Goal: Task Accomplishment & Management: Manage account settings

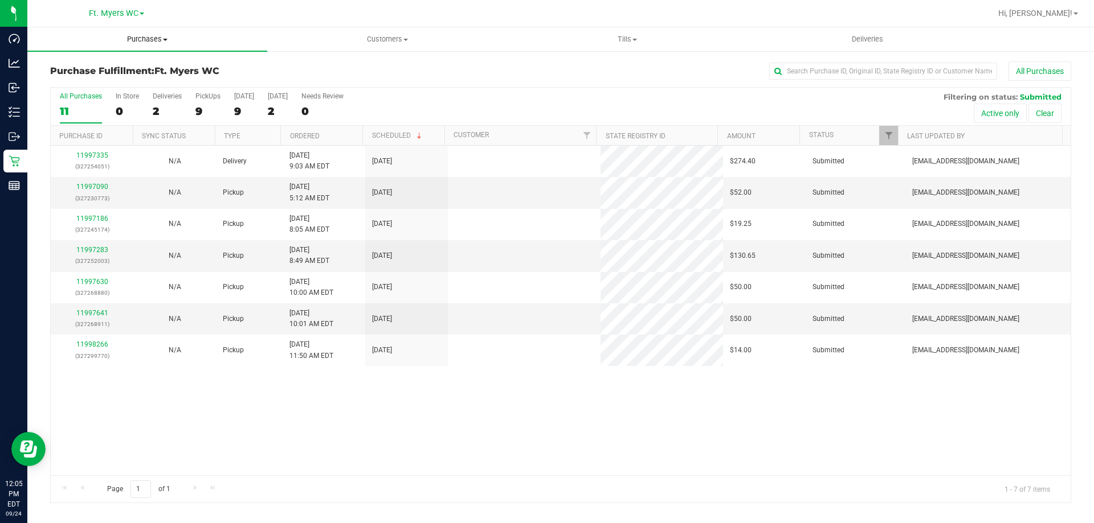
click at [137, 38] on span "Purchases" at bounding box center [147, 39] width 240 height 10
click at [423, 69] on div "All Purchases" at bounding box center [730, 71] width 681 height 19
click at [198, 100] on label "PickUps 9" at bounding box center [207, 107] width 25 height 31
click at [0, 0] on input "PickUps 9" at bounding box center [0, 0] width 0 height 0
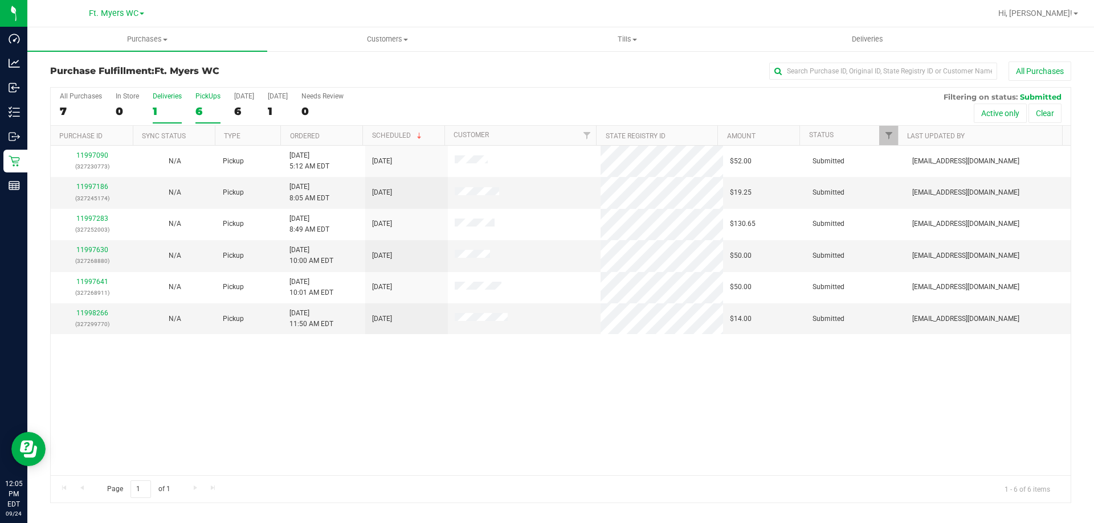
click at [163, 95] on div "Deliveries" at bounding box center [167, 96] width 29 height 8
click at [0, 0] on input "Deliveries 1" at bounding box center [0, 0] width 0 height 0
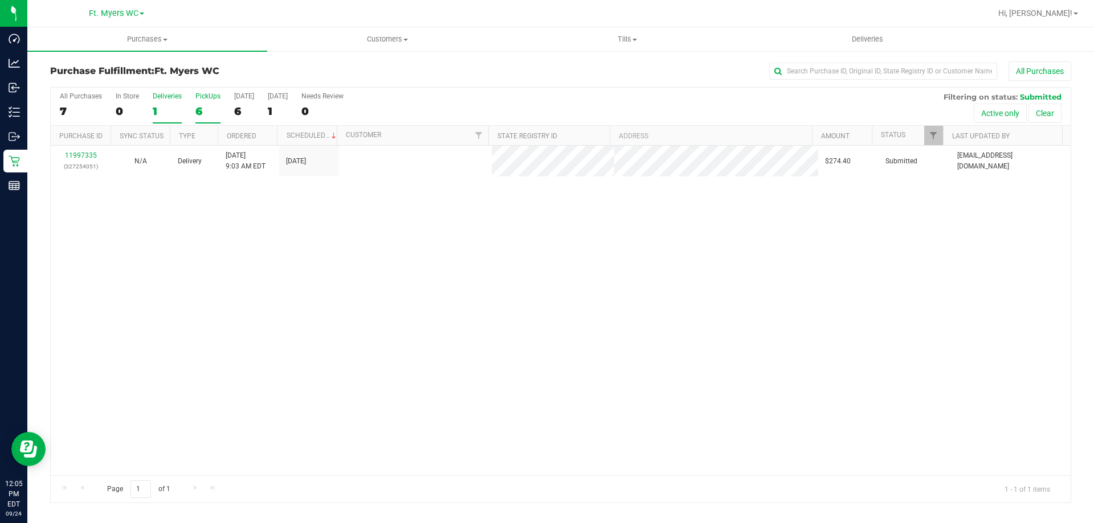
click at [214, 104] on label "PickUps 6" at bounding box center [207, 107] width 25 height 31
click at [0, 0] on input "PickUps 6" at bounding box center [0, 0] width 0 height 0
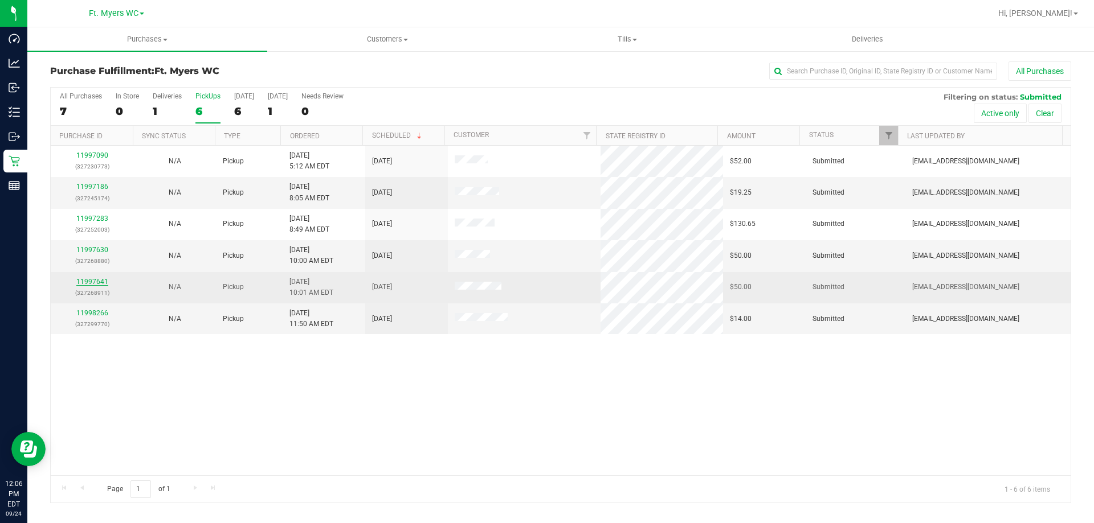
click at [97, 284] on link "11997641" at bounding box center [92, 282] width 32 height 8
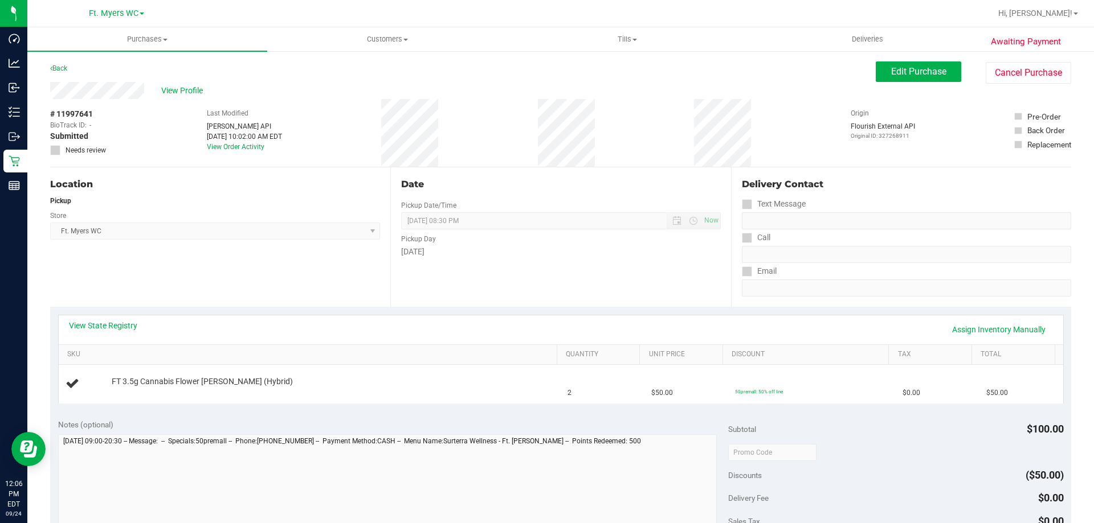
click at [269, 322] on div "View State Registry Assign Inventory Manually" at bounding box center [561, 329] width 984 height 19
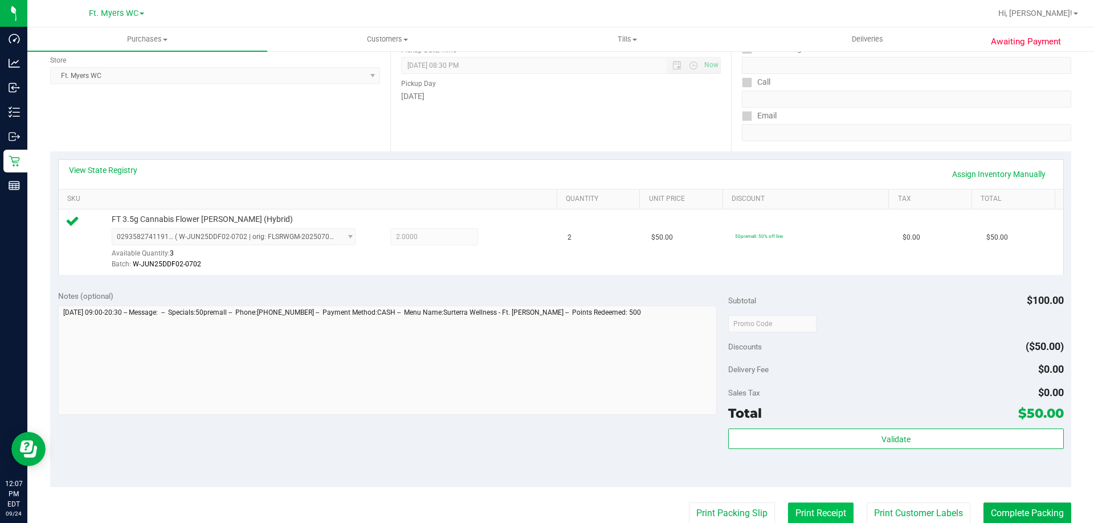
scroll to position [342, 0]
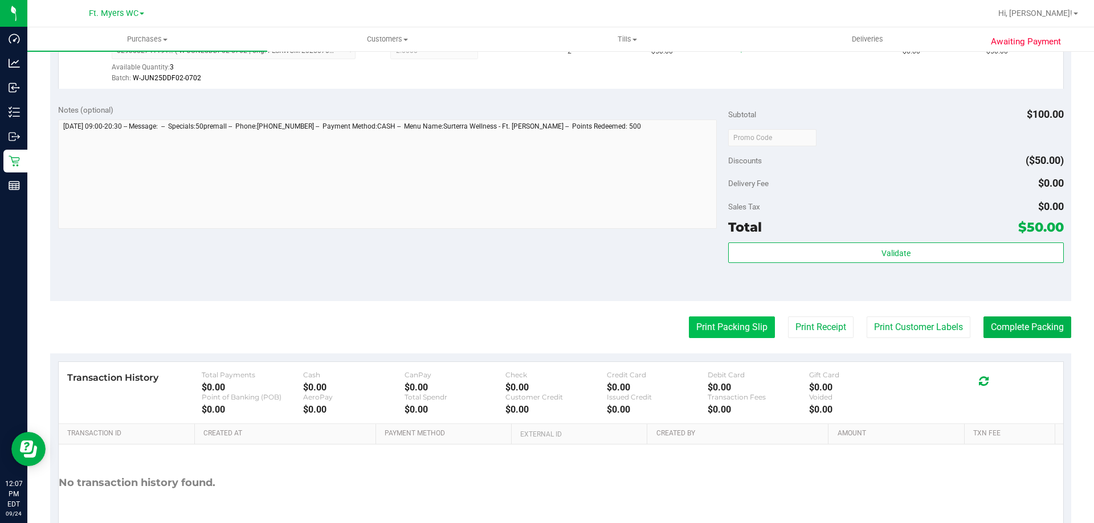
click at [705, 326] on button "Print Packing Slip" at bounding box center [732, 328] width 86 height 22
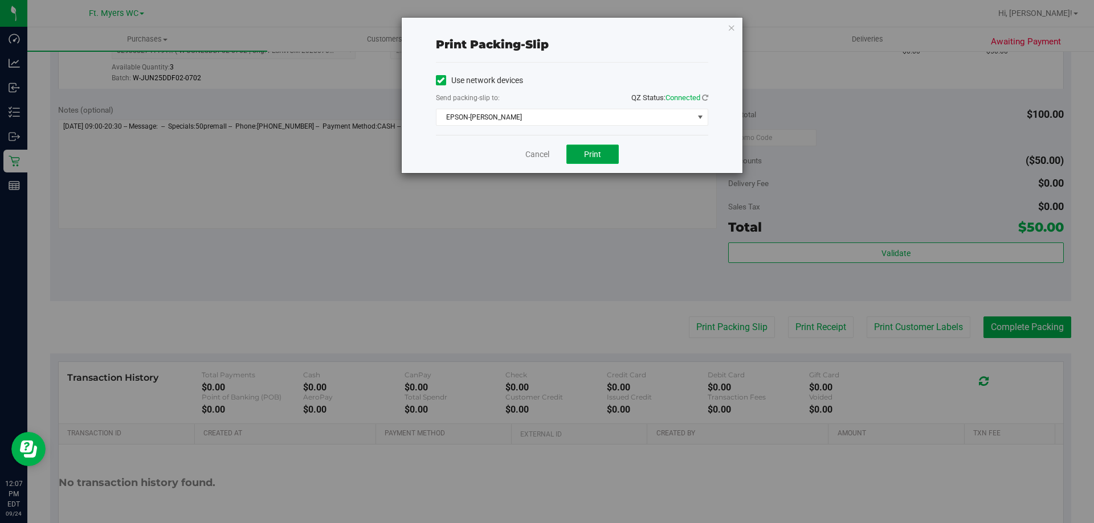
click at [598, 160] on button "Print" at bounding box center [592, 154] width 52 height 19
click at [729, 28] on icon "button" at bounding box center [731, 28] width 8 height 14
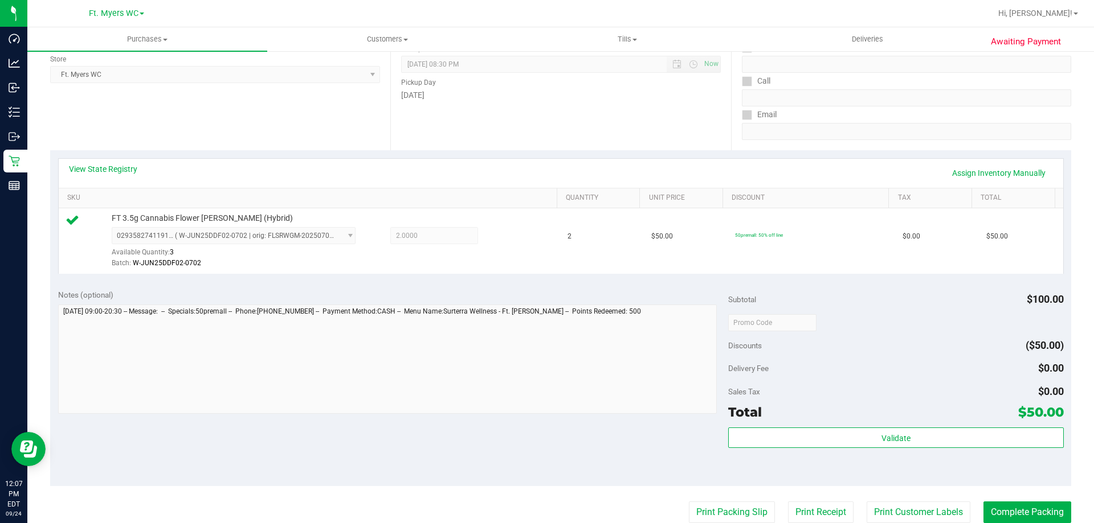
scroll to position [171, 0]
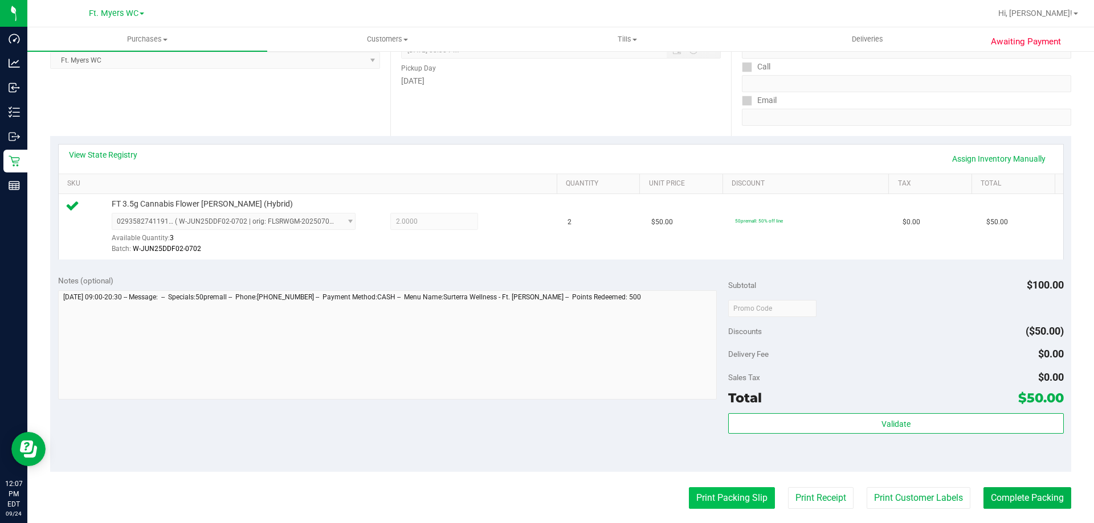
click at [711, 500] on button "Print Packing Slip" at bounding box center [732, 499] width 86 height 22
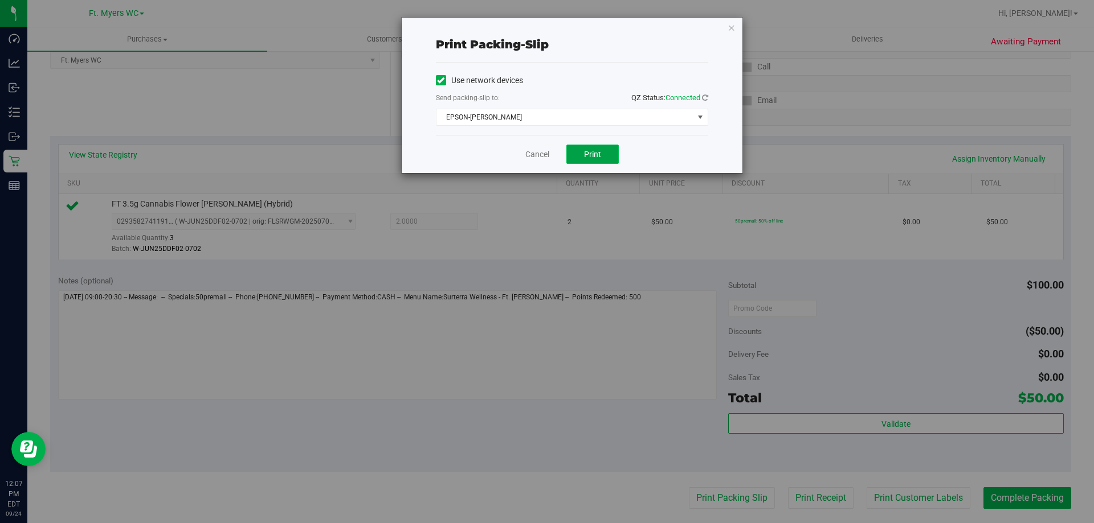
click at [593, 161] on button "Print" at bounding box center [592, 154] width 52 height 19
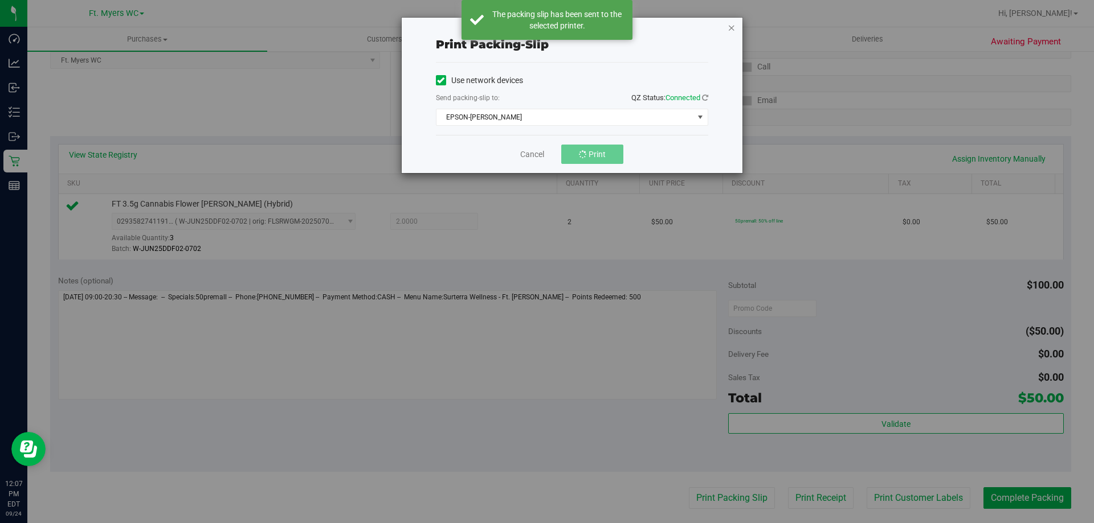
click at [733, 28] on icon "button" at bounding box center [731, 28] width 8 height 14
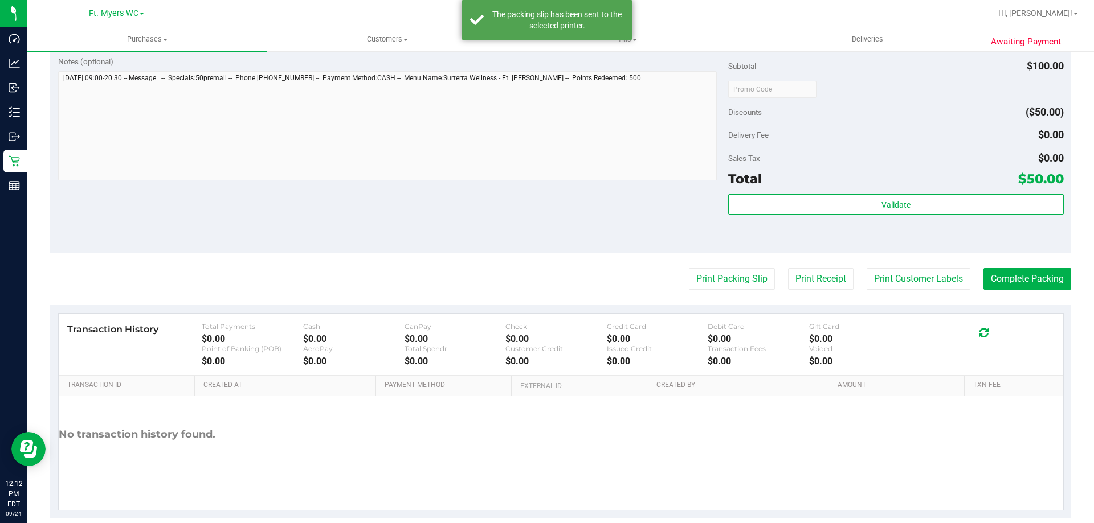
scroll to position [408, 0]
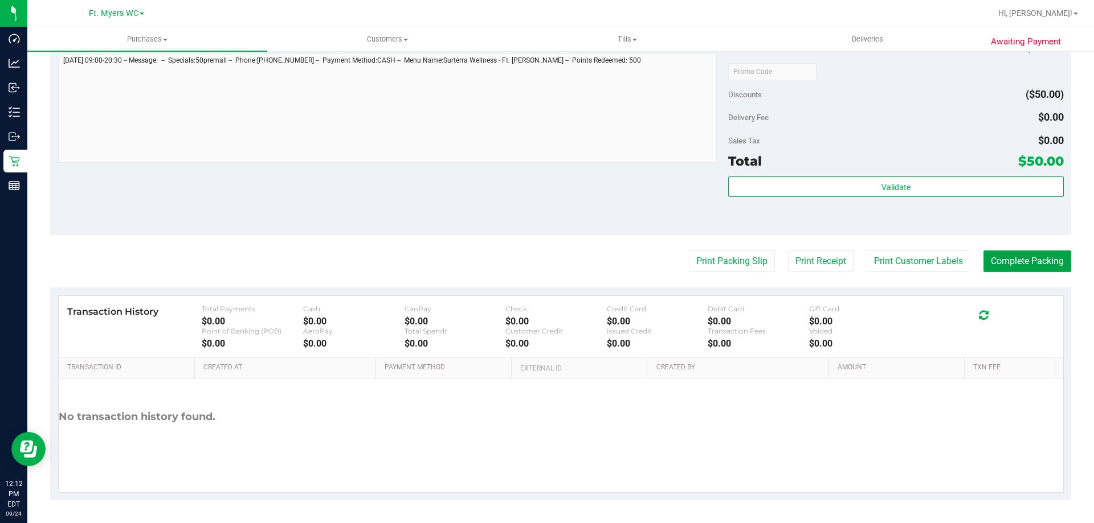
click at [1055, 259] on button "Complete Packing" at bounding box center [1027, 262] width 88 height 22
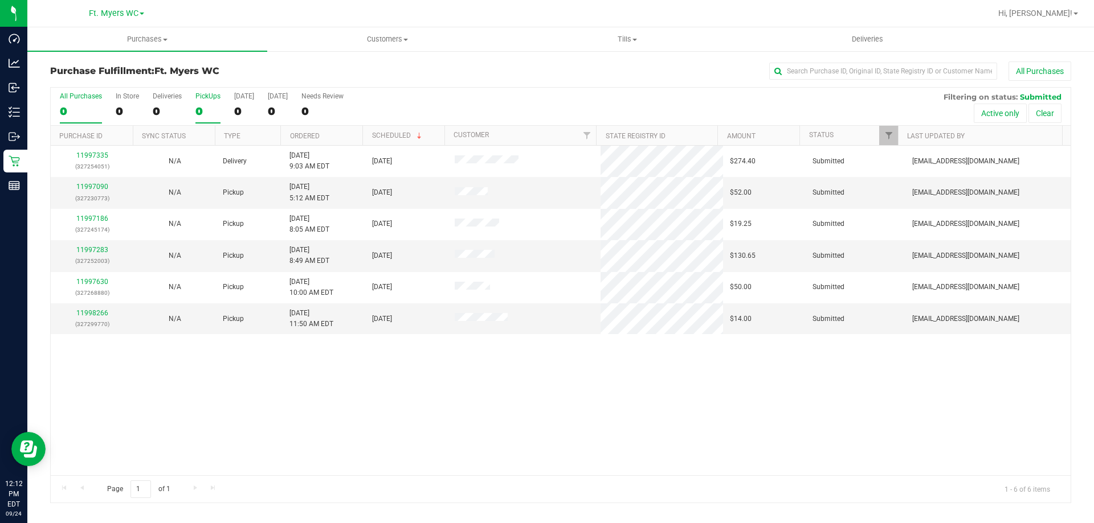
click at [212, 105] on div "0" at bounding box center [207, 111] width 25 height 13
click at [0, 0] on input "PickUps 0" at bounding box center [0, 0] width 0 height 0
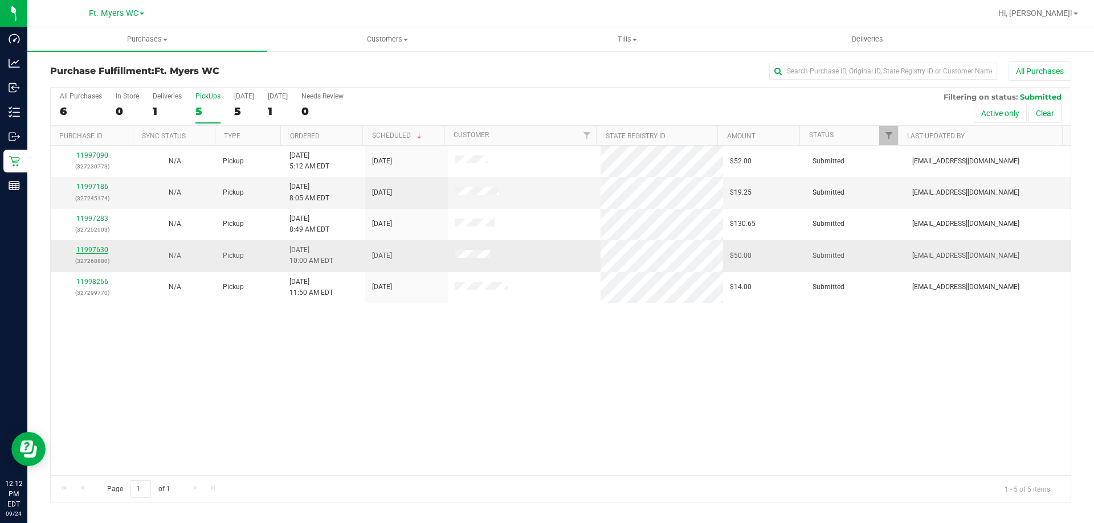
click at [87, 249] on link "11997630" at bounding box center [92, 250] width 32 height 8
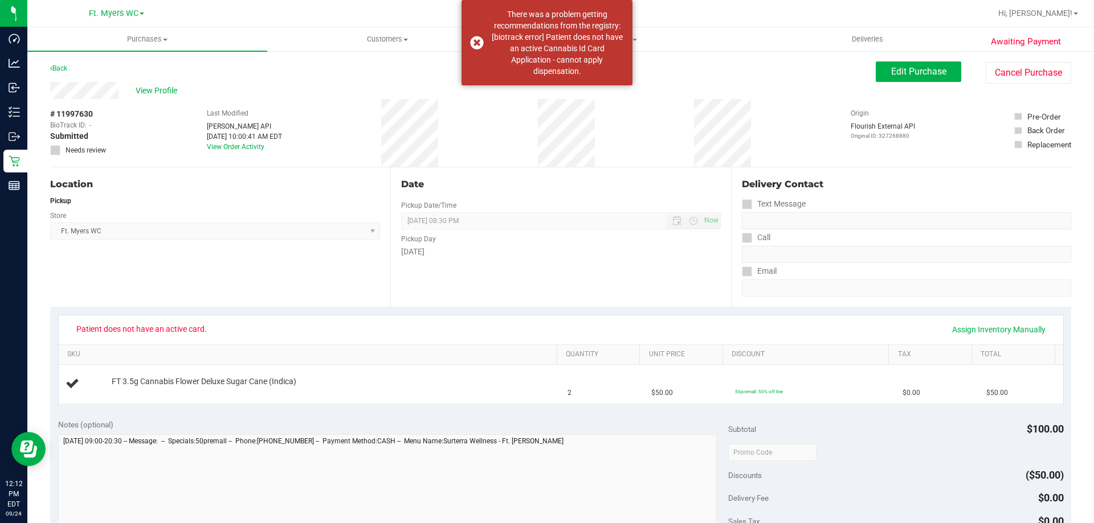
click at [331, 330] on div "Patient does not have an active card. Assign Inventory Manually" at bounding box center [561, 329] width 984 height 19
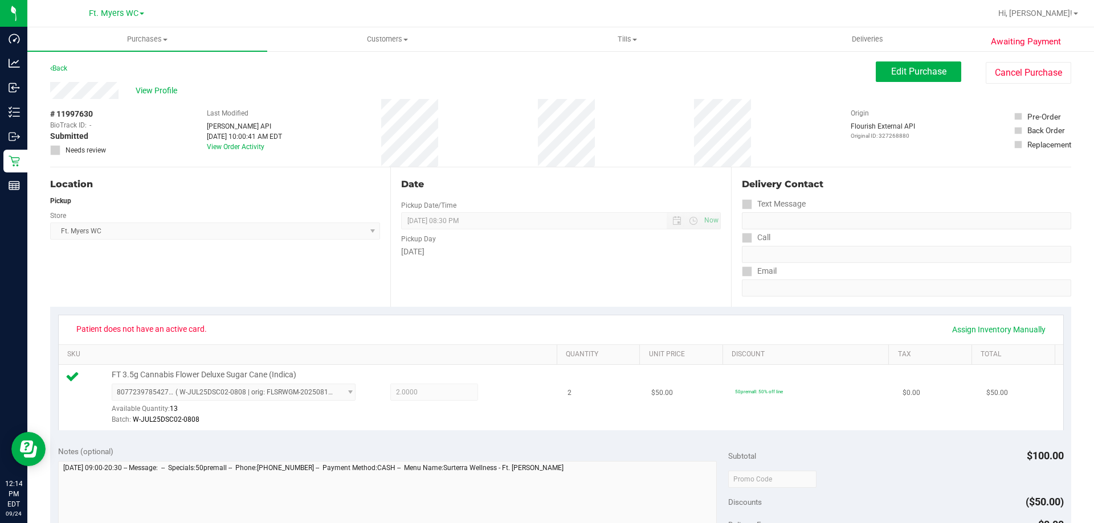
scroll to position [342, 0]
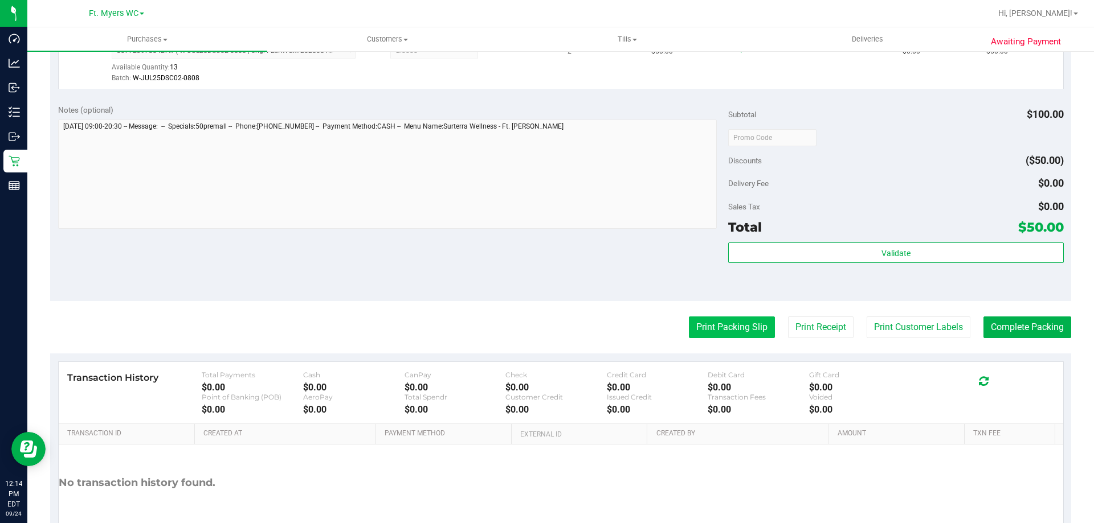
click at [709, 321] on button "Print Packing Slip" at bounding box center [732, 328] width 86 height 22
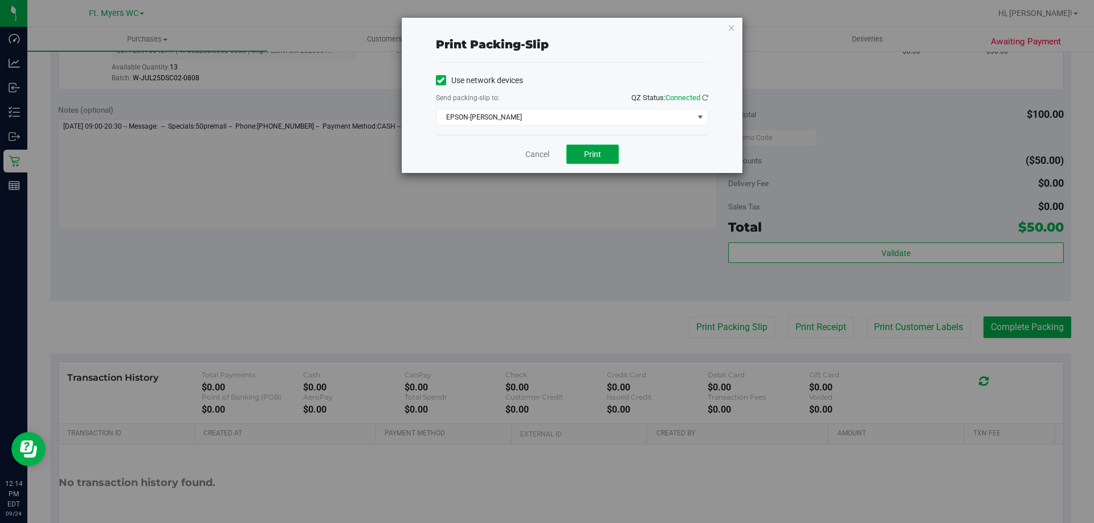
click at [592, 158] on span "Print" at bounding box center [592, 154] width 17 height 9
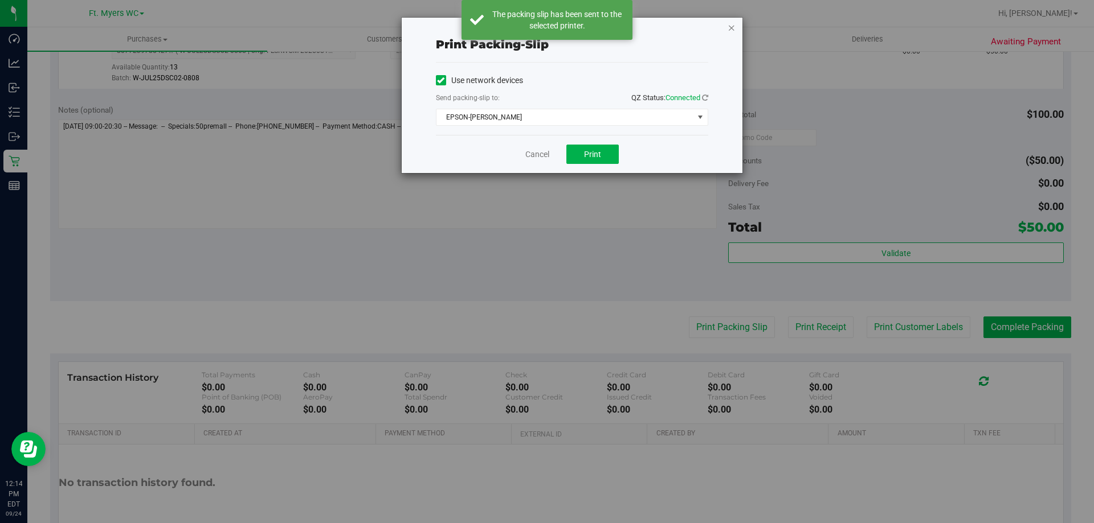
click at [734, 30] on icon "button" at bounding box center [731, 28] width 8 height 14
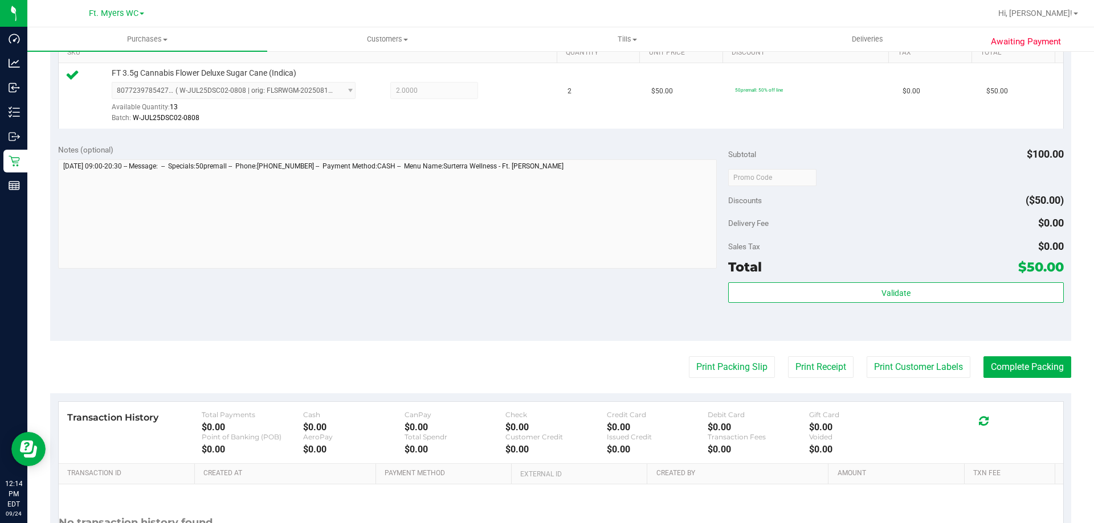
scroll to position [399, 0]
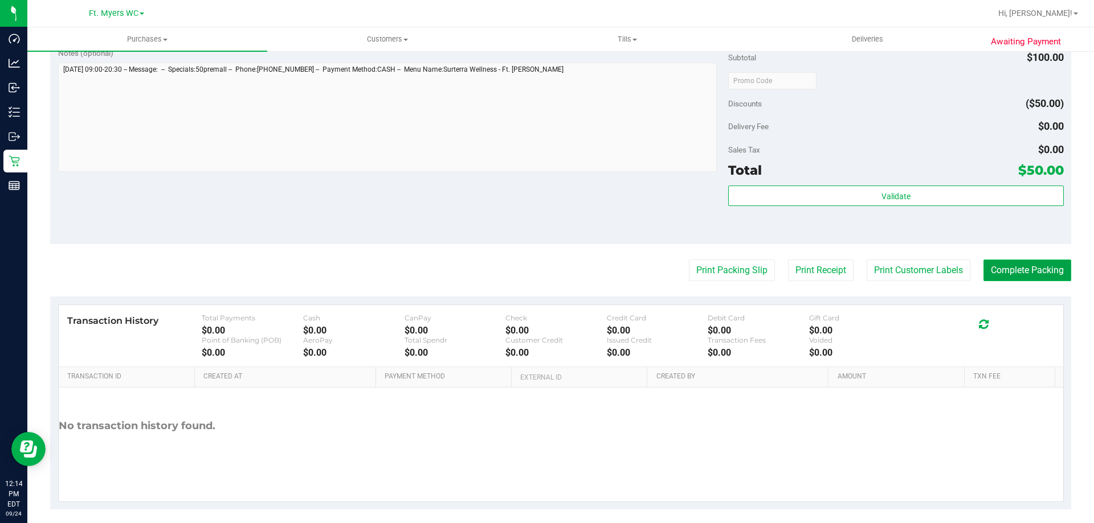
click at [1011, 262] on button "Complete Packing" at bounding box center [1027, 271] width 88 height 22
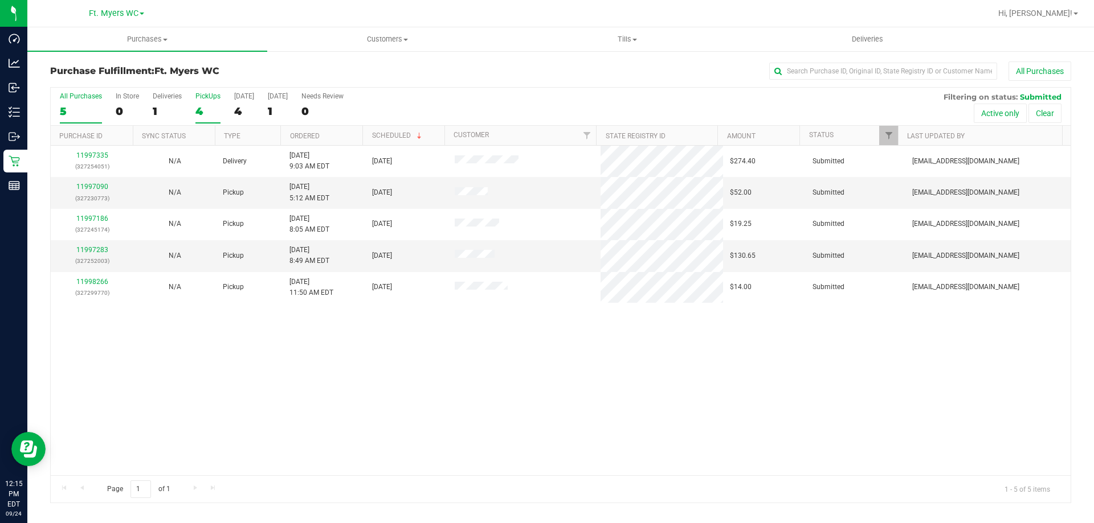
click at [210, 104] on label "PickUps 4" at bounding box center [207, 107] width 25 height 31
click at [0, 0] on input "PickUps 4" at bounding box center [0, 0] width 0 height 0
click at [100, 251] on link "11998266" at bounding box center [92, 250] width 32 height 8
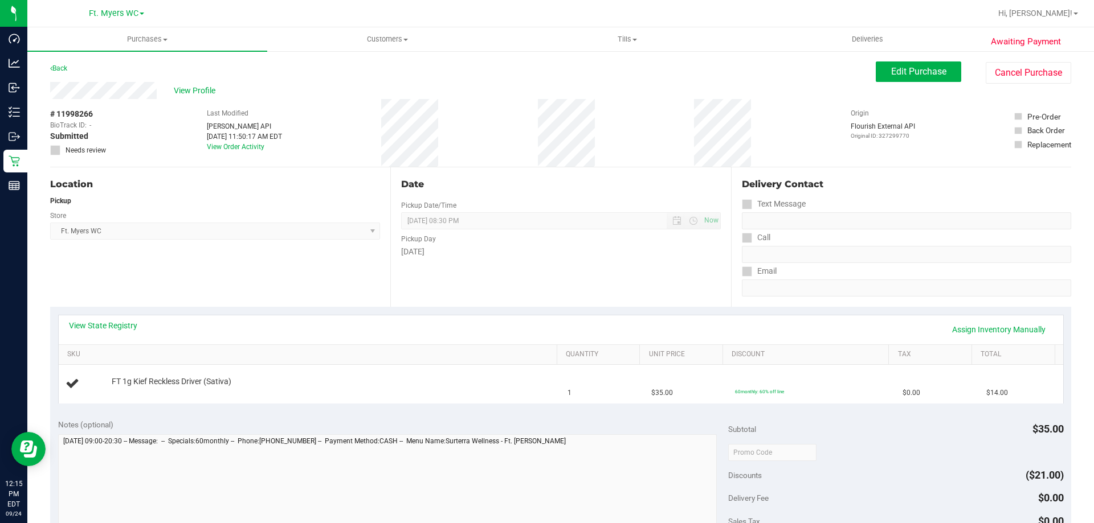
click at [297, 316] on div "View State Registry Assign Inventory Manually" at bounding box center [561, 330] width 1004 height 29
click at [127, 281] on div "Location Pickup Store Ft. Myers WC Select Store Bonita Springs WC Boynton Beach…" at bounding box center [220, 237] width 340 height 140
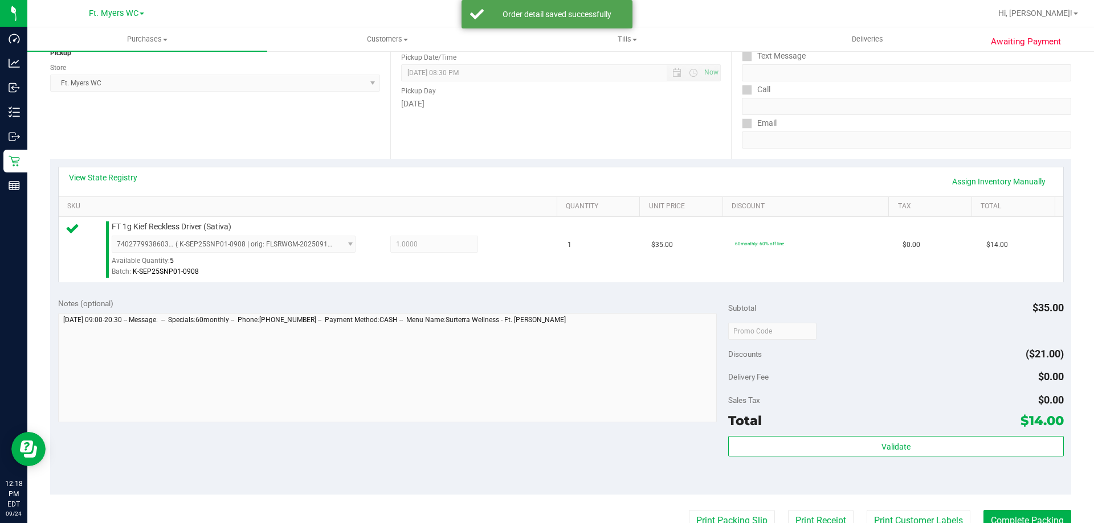
scroll to position [285, 0]
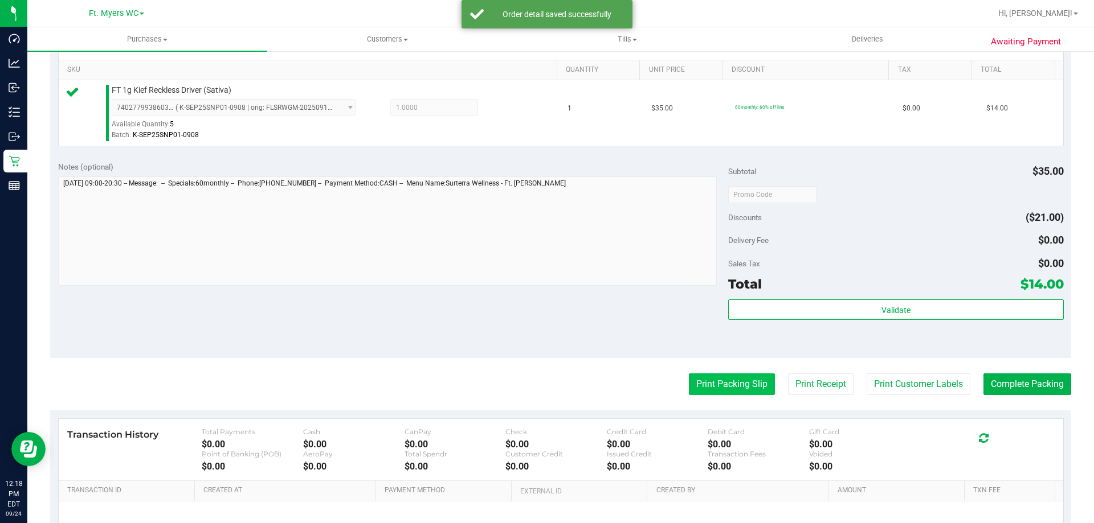
click at [719, 385] on button "Print Packing Slip" at bounding box center [732, 385] width 86 height 22
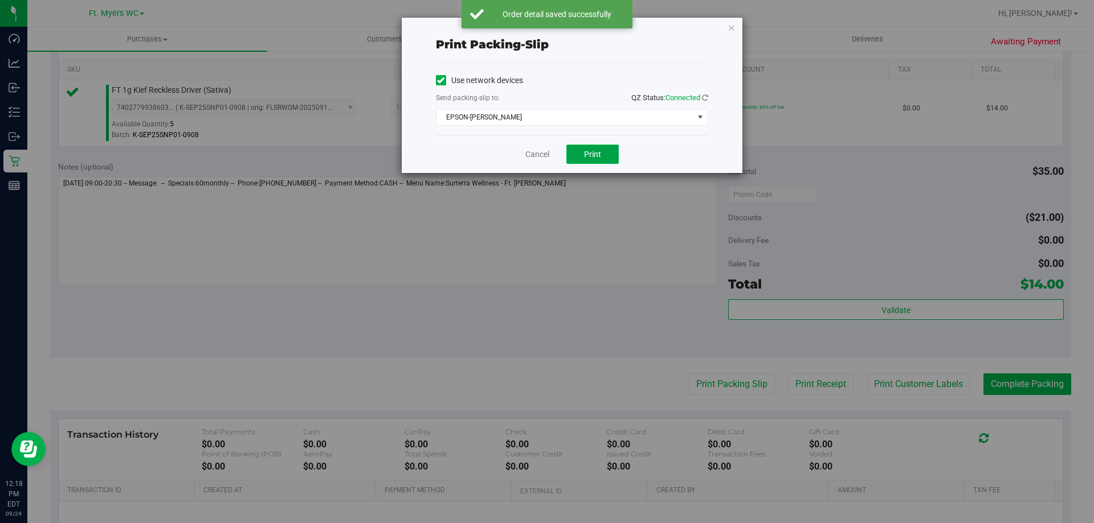
click at [580, 154] on button "Print" at bounding box center [592, 154] width 52 height 19
click at [731, 27] on icon "button" at bounding box center [731, 28] width 8 height 14
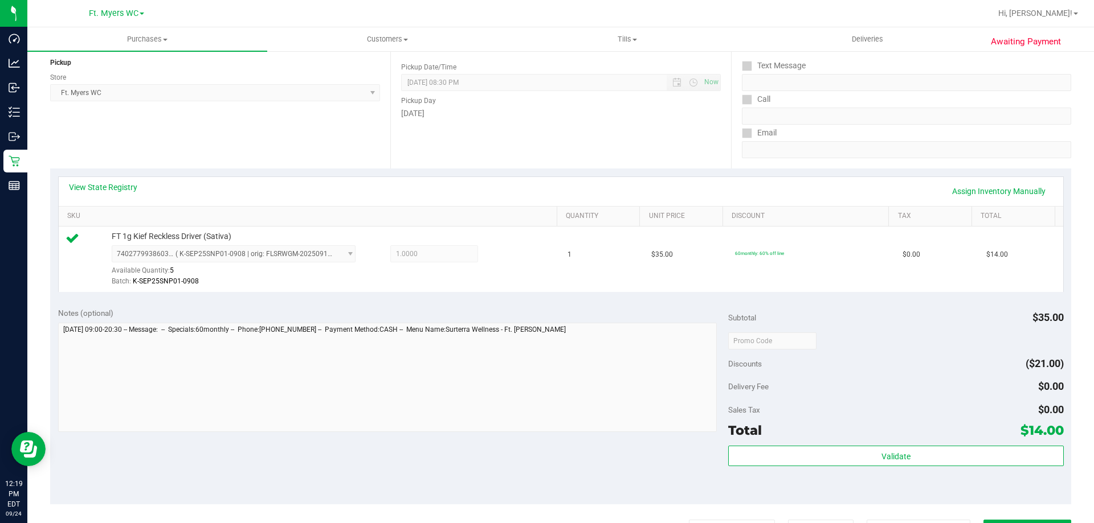
scroll to position [228, 0]
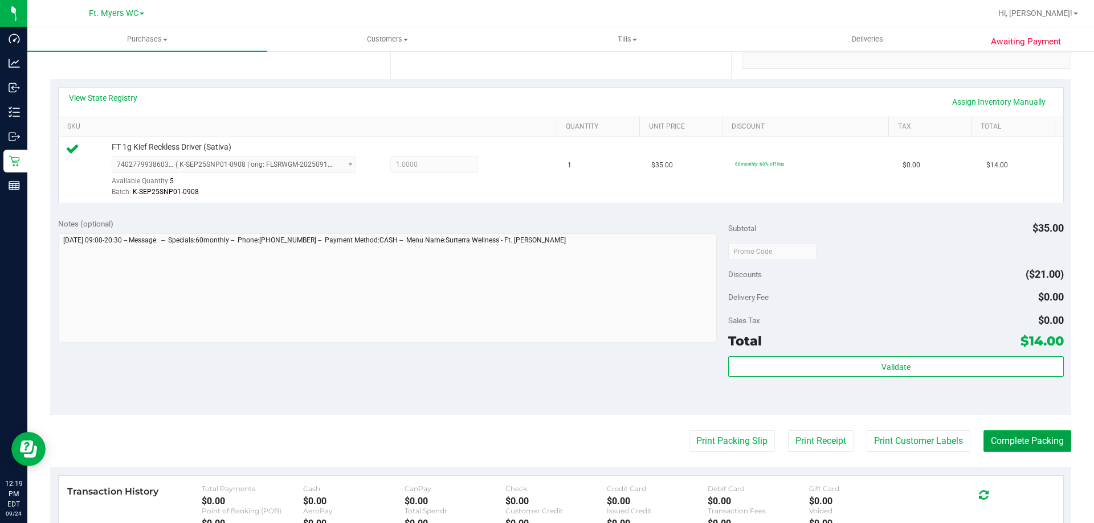
click at [1024, 439] on button "Complete Packing" at bounding box center [1027, 442] width 88 height 22
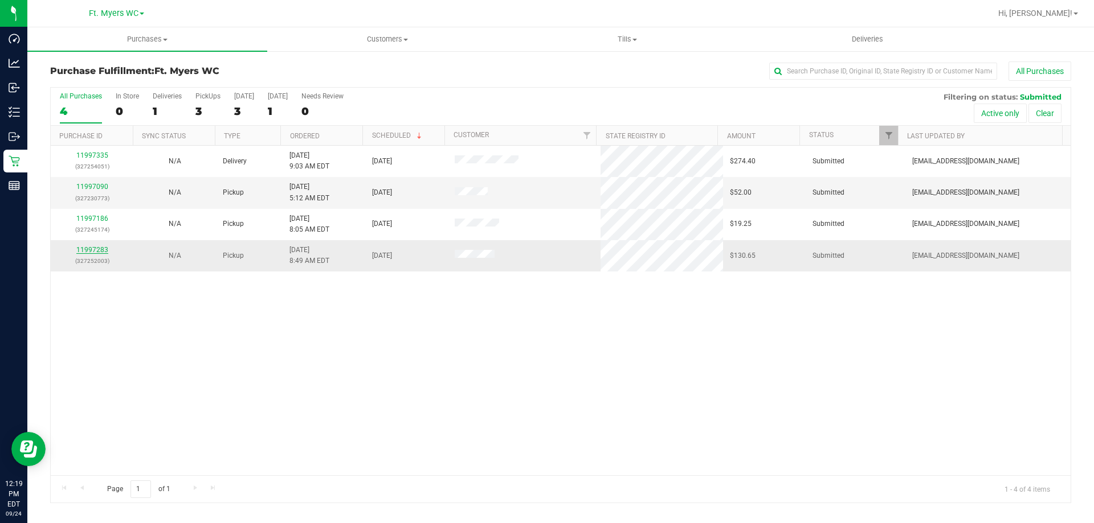
click at [100, 247] on link "11997283" at bounding box center [92, 250] width 32 height 8
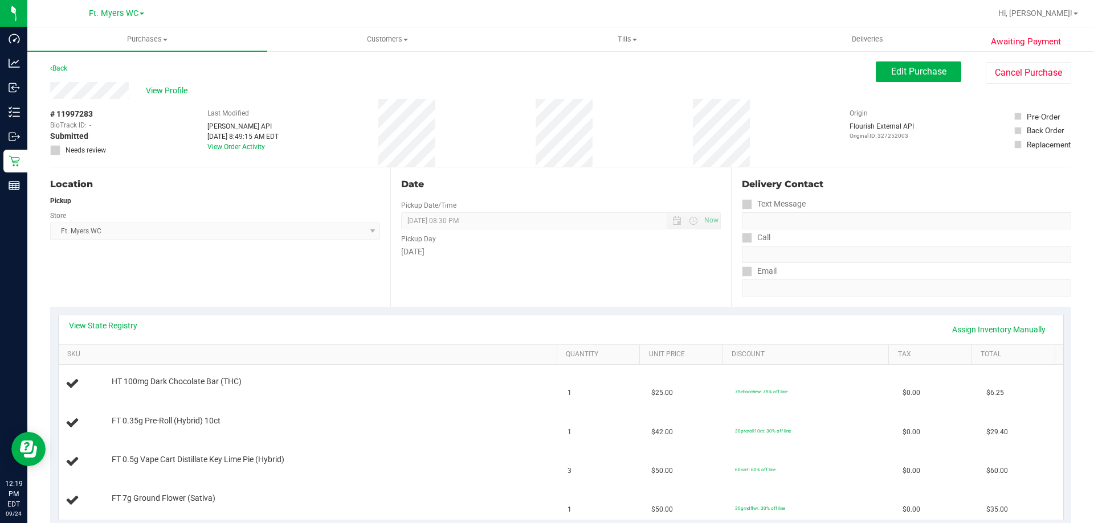
click at [304, 335] on div "View State Registry Assign Inventory Manually" at bounding box center [561, 329] width 984 height 19
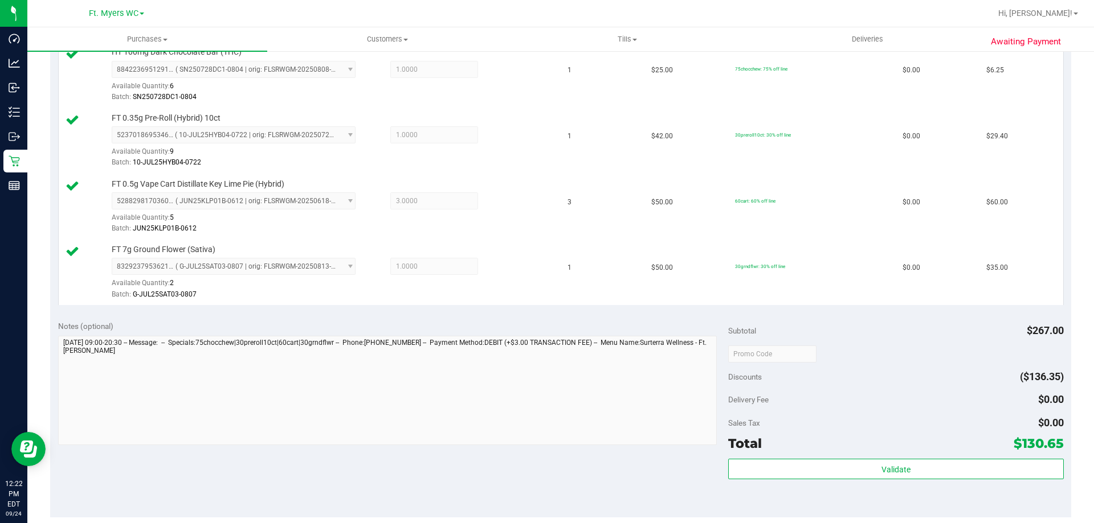
scroll to position [456, 0]
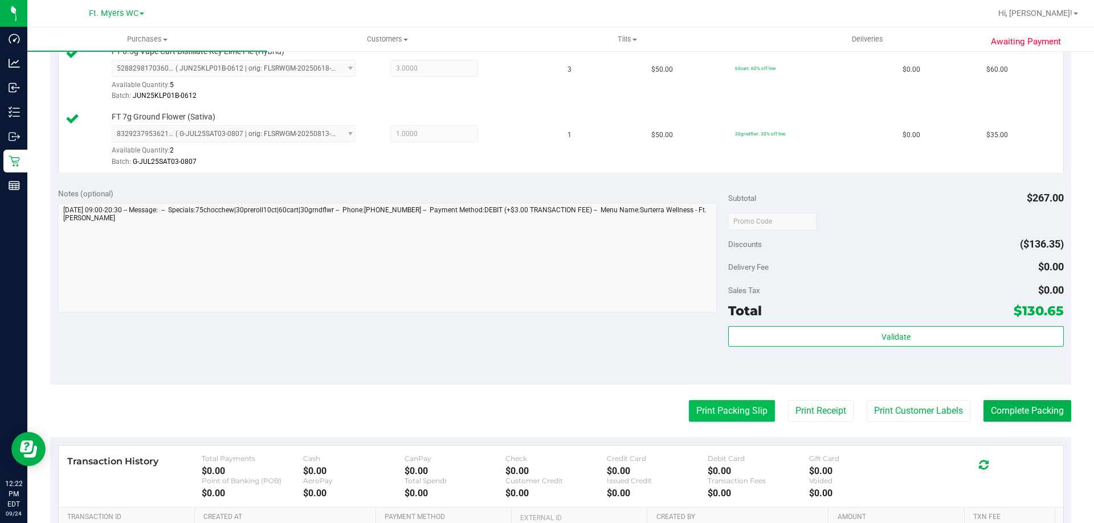
click at [729, 421] on button "Print Packing Slip" at bounding box center [732, 411] width 86 height 22
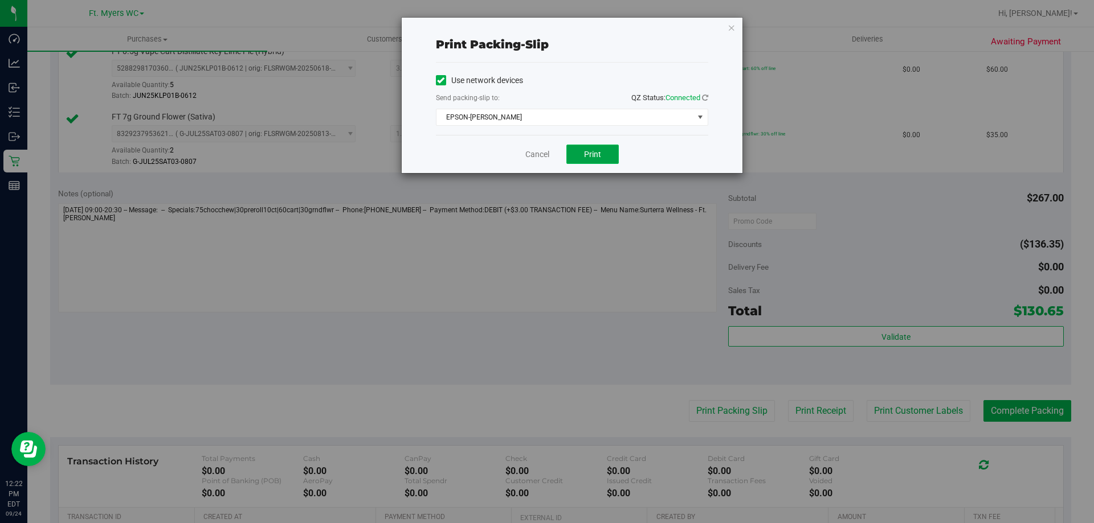
click at [577, 152] on button "Print" at bounding box center [592, 154] width 52 height 19
click at [733, 28] on icon "button" at bounding box center [731, 28] width 8 height 14
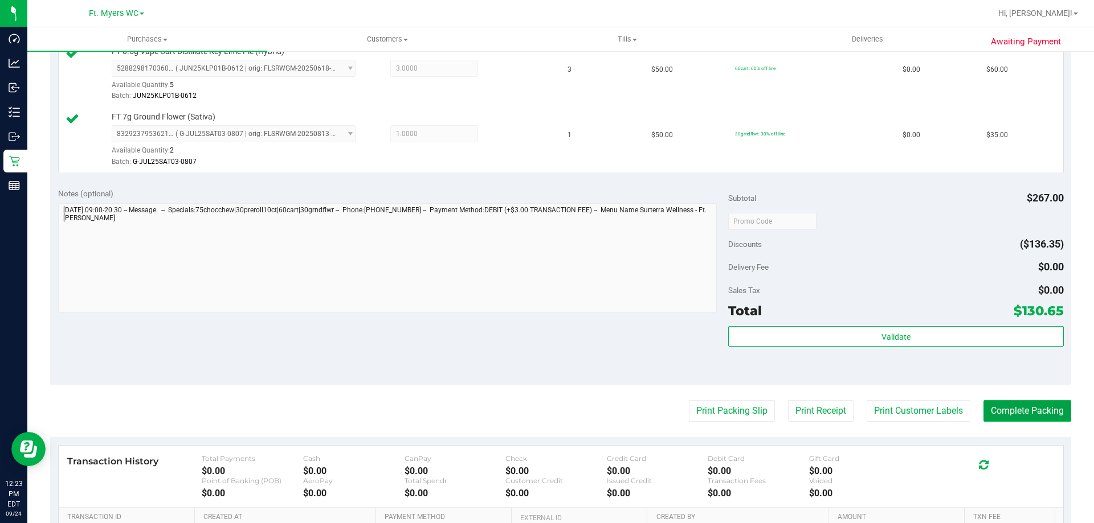
click at [1010, 410] on button "Complete Packing" at bounding box center [1027, 411] width 88 height 22
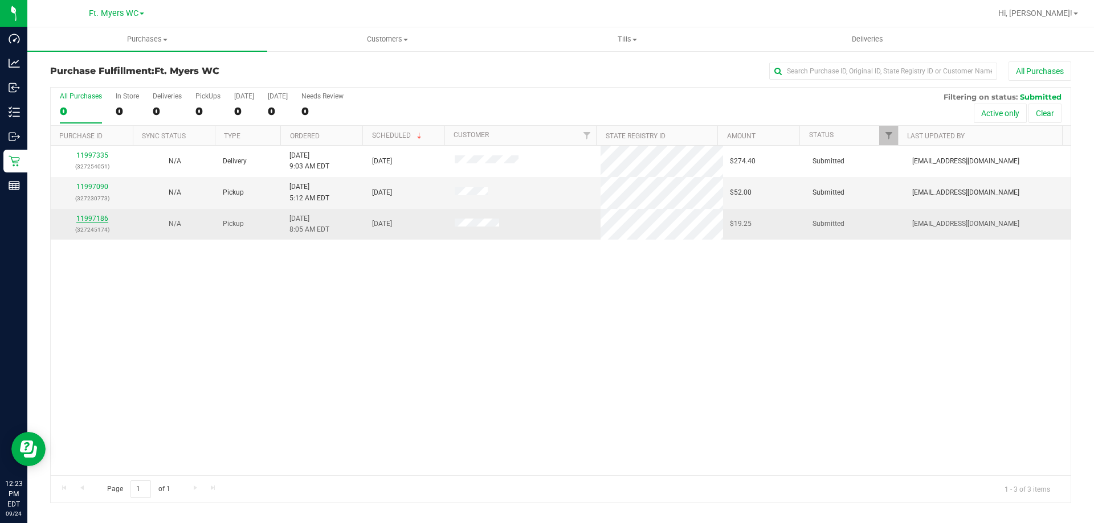
click at [98, 217] on link "11997186" at bounding box center [92, 219] width 32 height 8
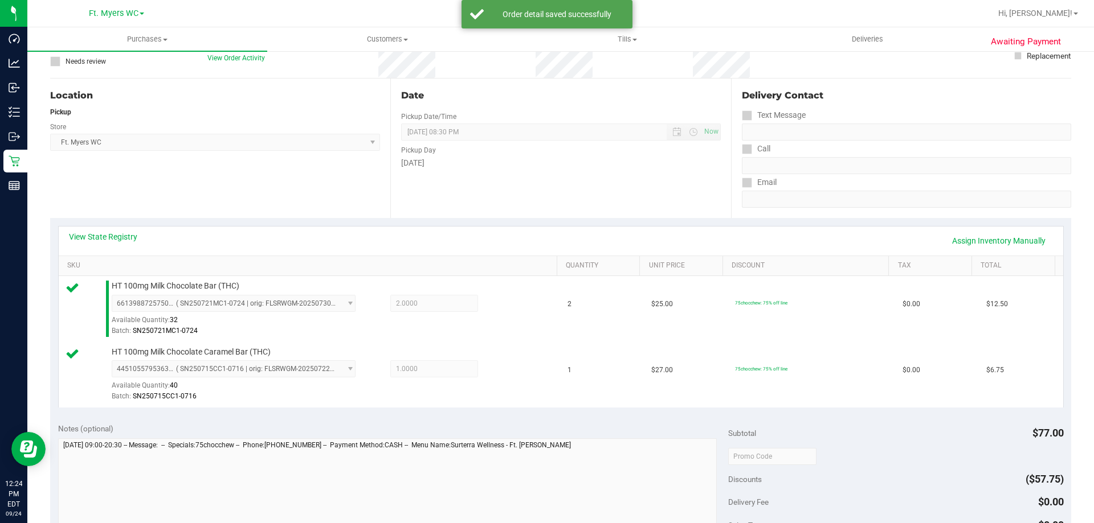
scroll to position [285, 0]
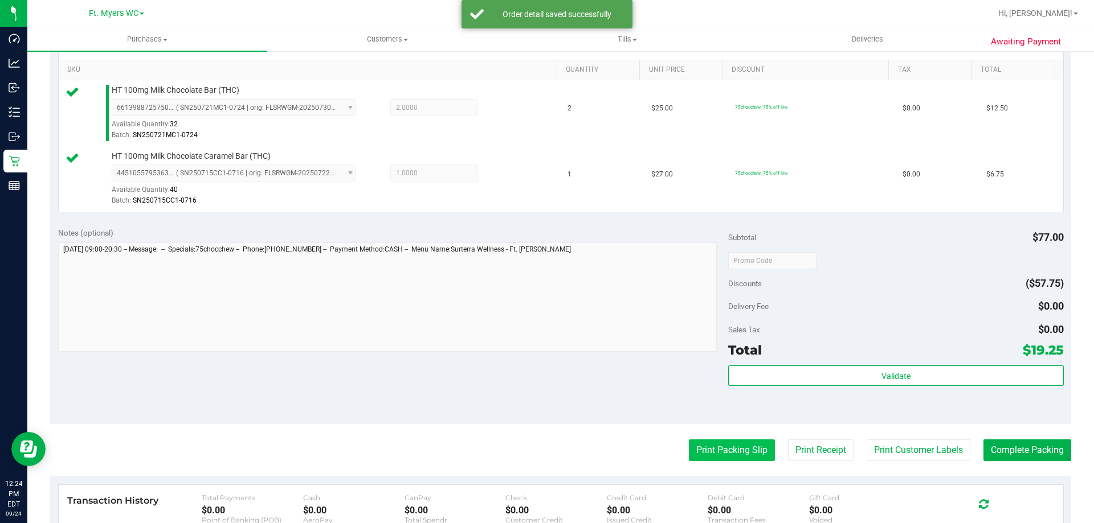
click at [710, 448] on button "Print Packing Slip" at bounding box center [732, 451] width 86 height 22
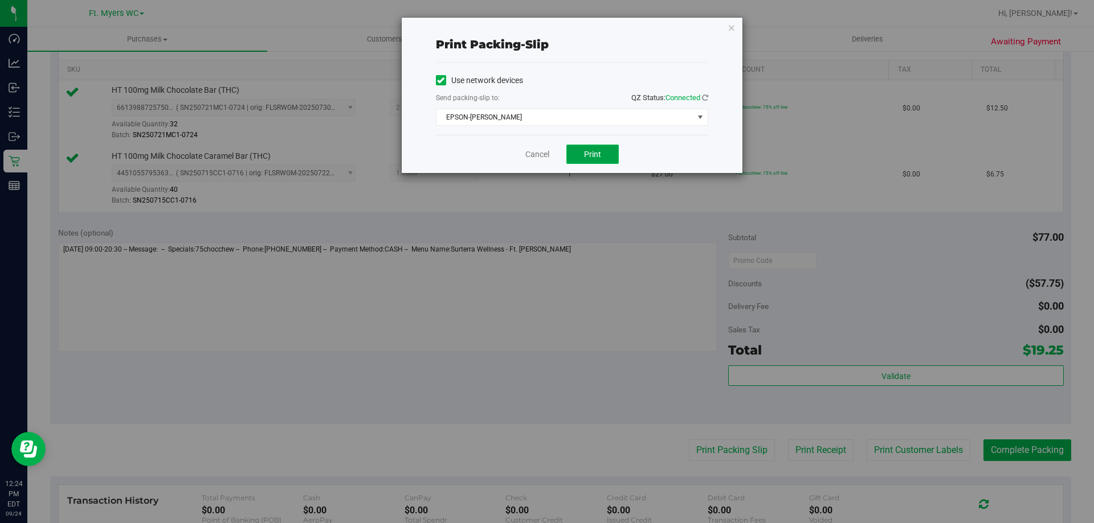
click at [580, 153] on button "Print" at bounding box center [592, 154] width 52 height 19
click at [728, 29] on icon "button" at bounding box center [731, 28] width 8 height 14
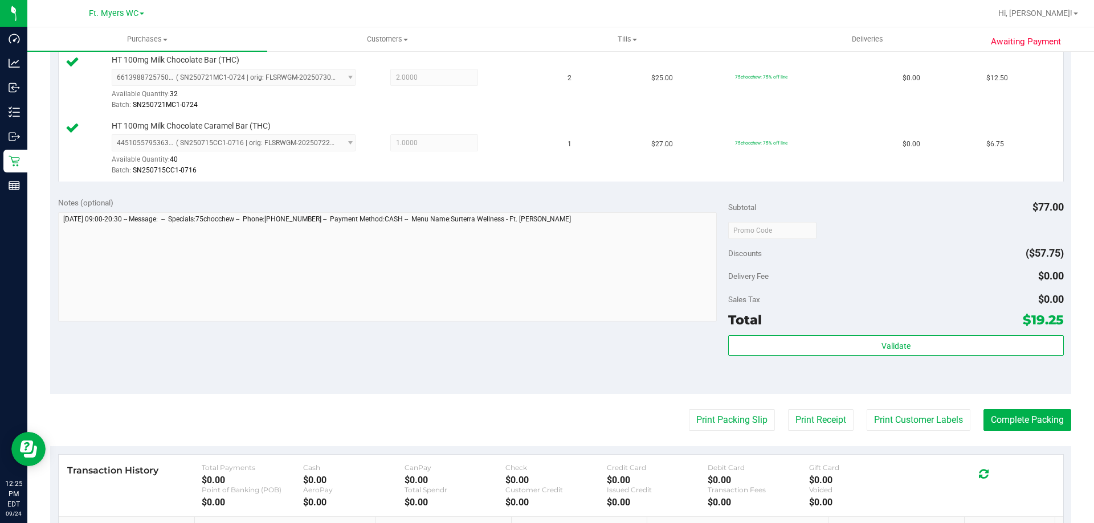
scroll to position [399, 0]
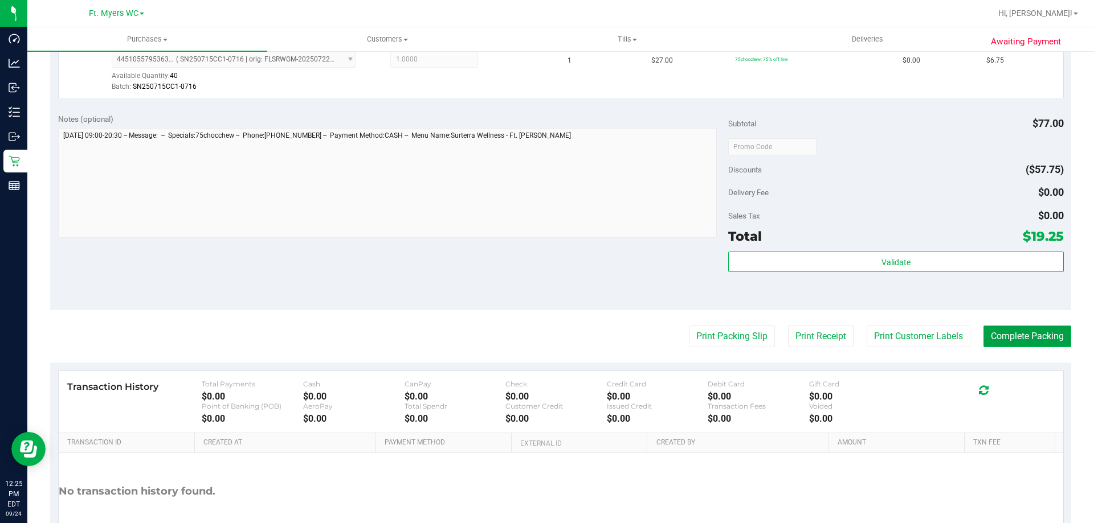
click at [1012, 344] on button "Complete Packing" at bounding box center [1027, 337] width 88 height 22
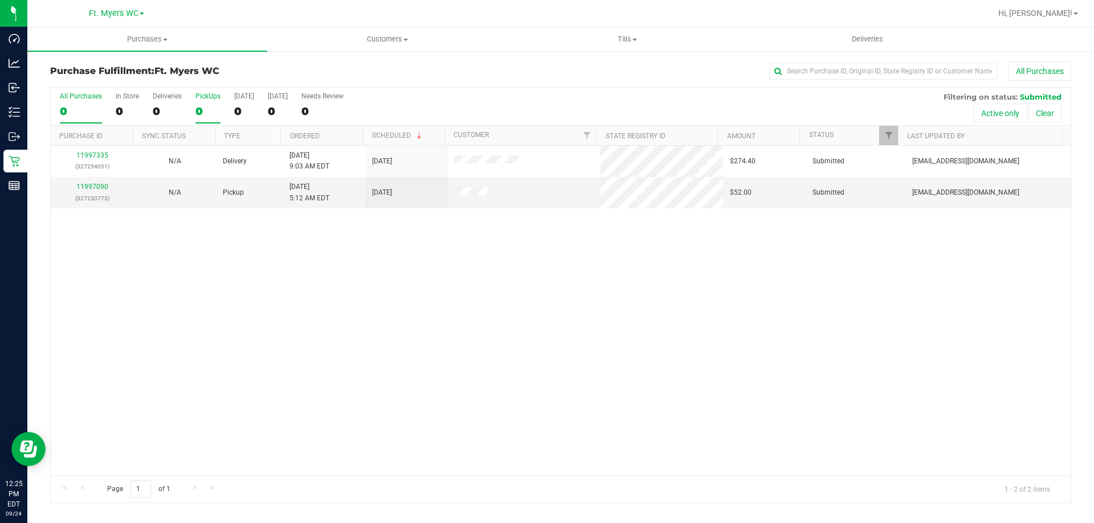
click at [202, 101] on label "PickUps 0" at bounding box center [207, 107] width 25 height 31
click at [0, 0] on input "PickUps 0" at bounding box center [0, 0] width 0 height 0
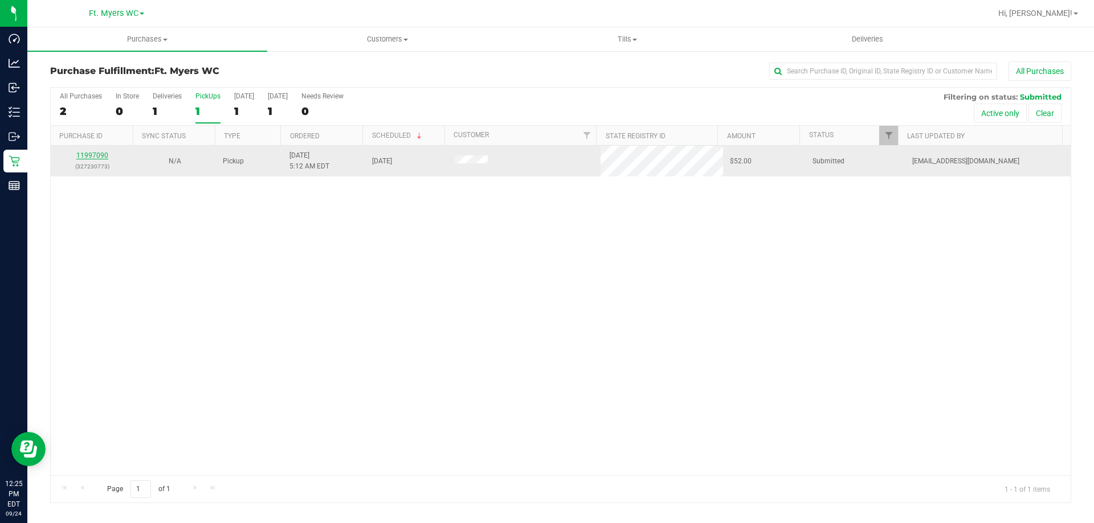
click at [99, 154] on link "11997090" at bounding box center [92, 156] width 32 height 8
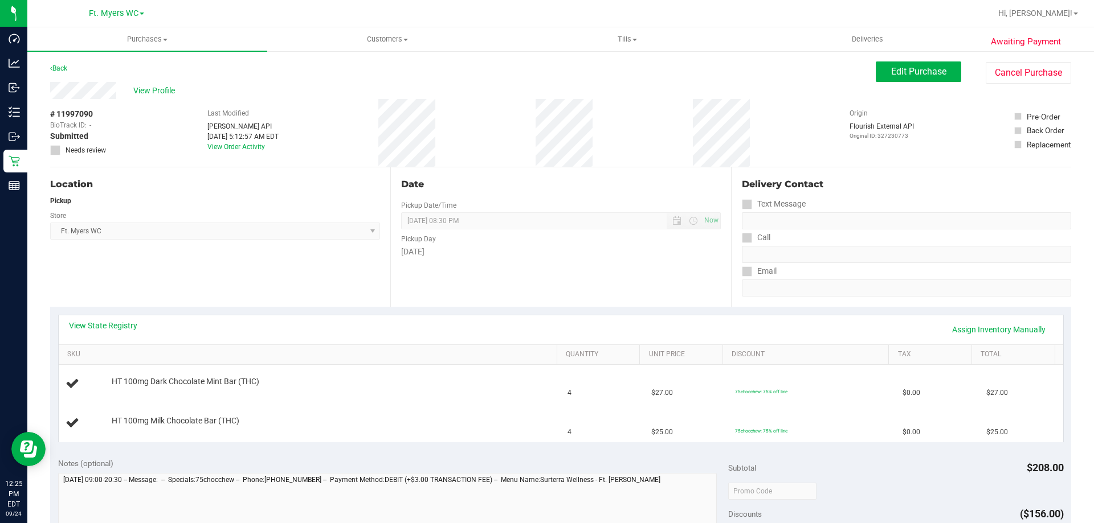
click at [322, 272] on div "Location Pickup Store Ft. Myers WC Select Store Bonita Springs WC Boynton Beach…" at bounding box center [220, 237] width 340 height 140
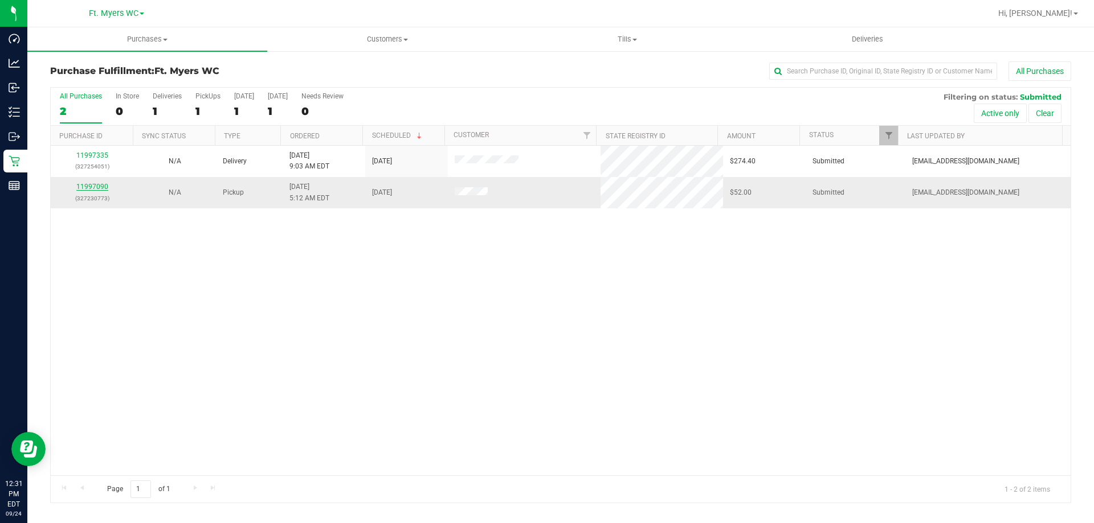
click at [101, 187] on link "11997090" at bounding box center [92, 187] width 32 height 8
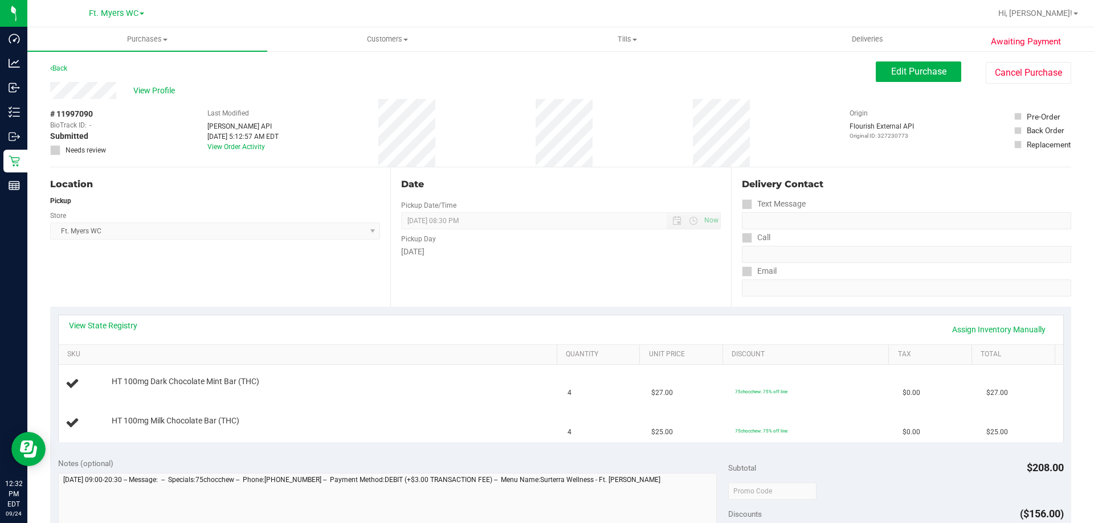
click at [608, 296] on div "Date Pickup Date/Time 09/24/2025 Now 09/24/2025 08:30 PM Now Pickup Day Wednesd…" at bounding box center [560, 237] width 340 height 140
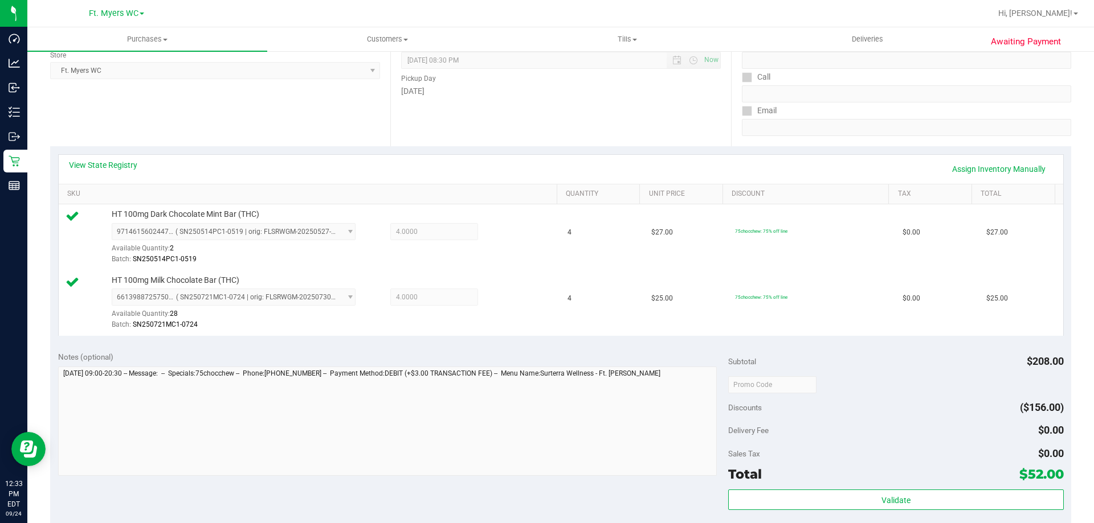
scroll to position [285, 0]
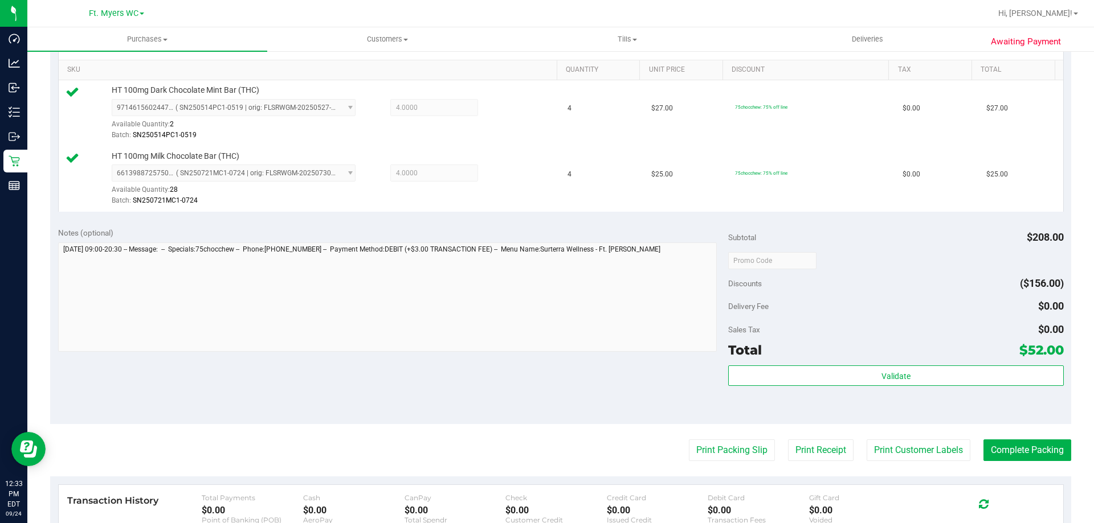
click at [739, 439] on purchase-details "Back Edit Purchase Cancel Purchase View Profile # 11997090 BioTrack ID: - Submi…" at bounding box center [560, 233] width 1021 height 913
click at [738, 441] on button "Print Packing Slip" at bounding box center [732, 451] width 86 height 22
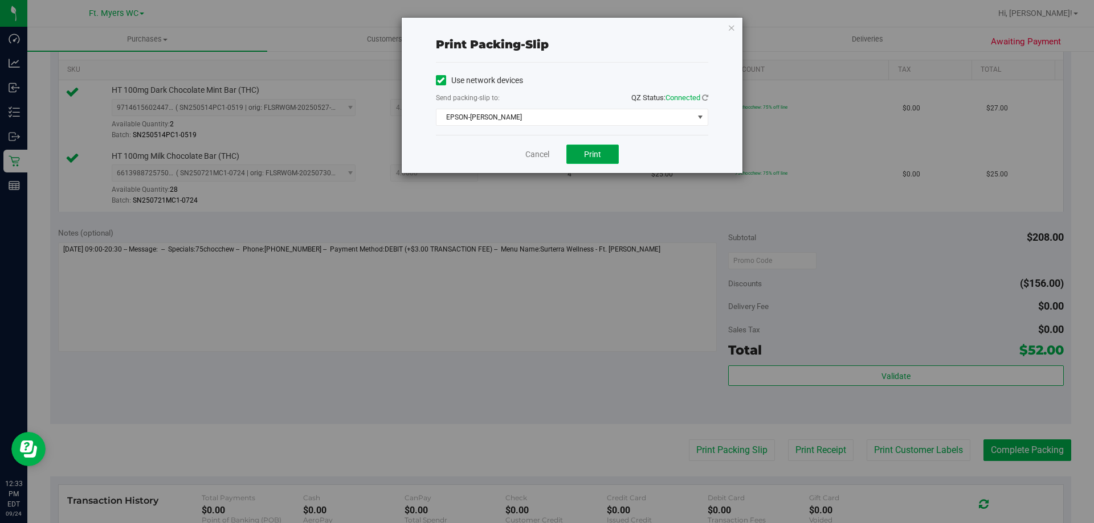
click at [595, 152] on span "Print" at bounding box center [592, 154] width 17 height 9
click at [734, 31] on icon "button" at bounding box center [731, 28] width 8 height 14
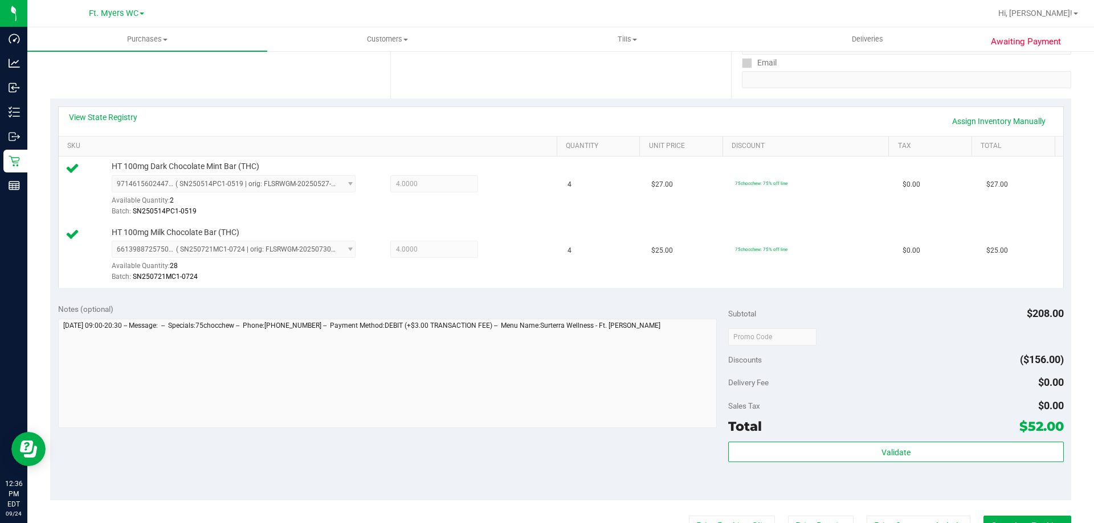
scroll to position [342, 0]
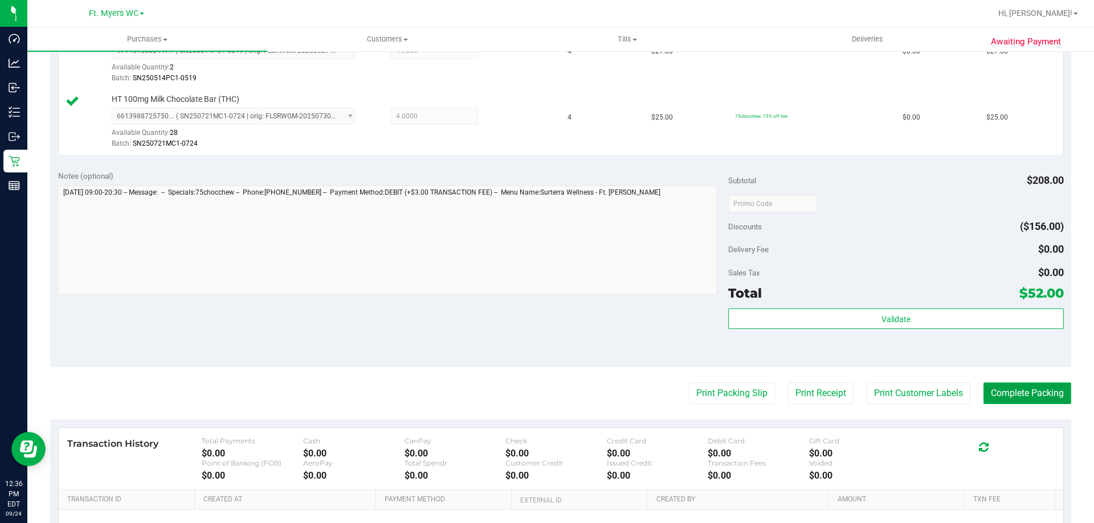
click at [983, 383] on button "Complete Packing" at bounding box center [1027, 394] width 88 height 22
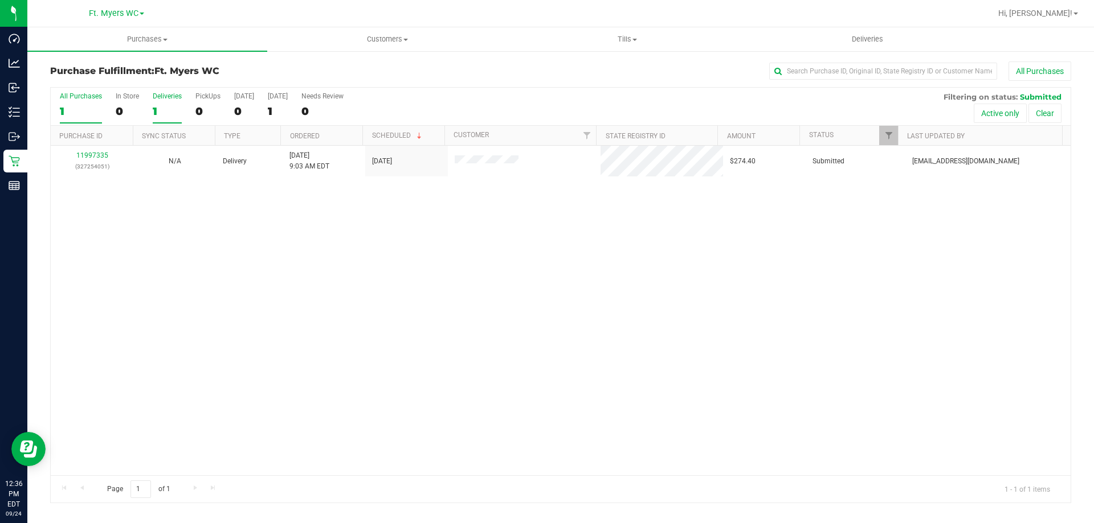
click at [170, 99] on div "Deliveries" at bounding box center [167, 96] width 29 height 8
click at [0, 0] on input "Deliveries 1" at bounding box center [0, 0] width 0 height 0
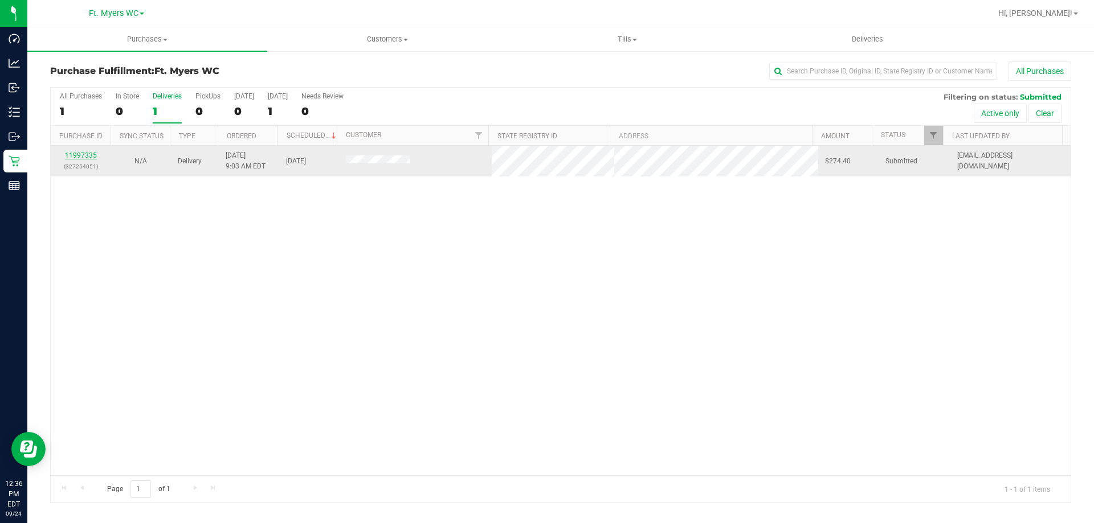
click at [94, 154] on link "11997335" at bounding box center [81, 156] width 32 height 8
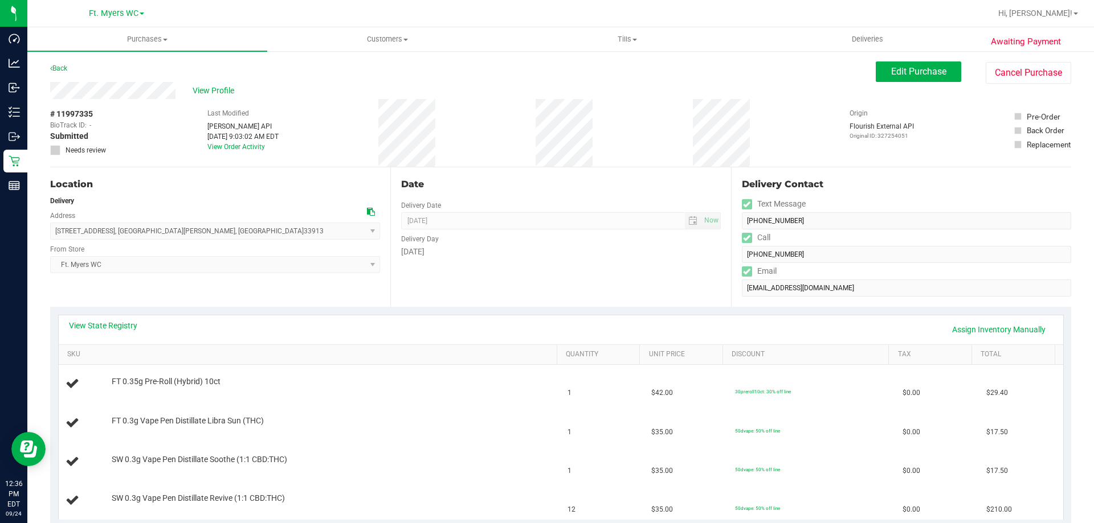
click at [486, 277] on div "Date Delivery Date 09/25/2025 Now 09/25/2025 04:00 PM Now Delivery Day Thursday" at bounding box center [560, 237] width 340 height 140
click at [265, 320] on div "View State Registry Assign Inventory Manually" at bounding box center [561, 330] width 1004 height 29
click at [418, 317] on div "View State Registry Assign Inventory Manually" at bounding box center [561, 330] width 1004 height 29
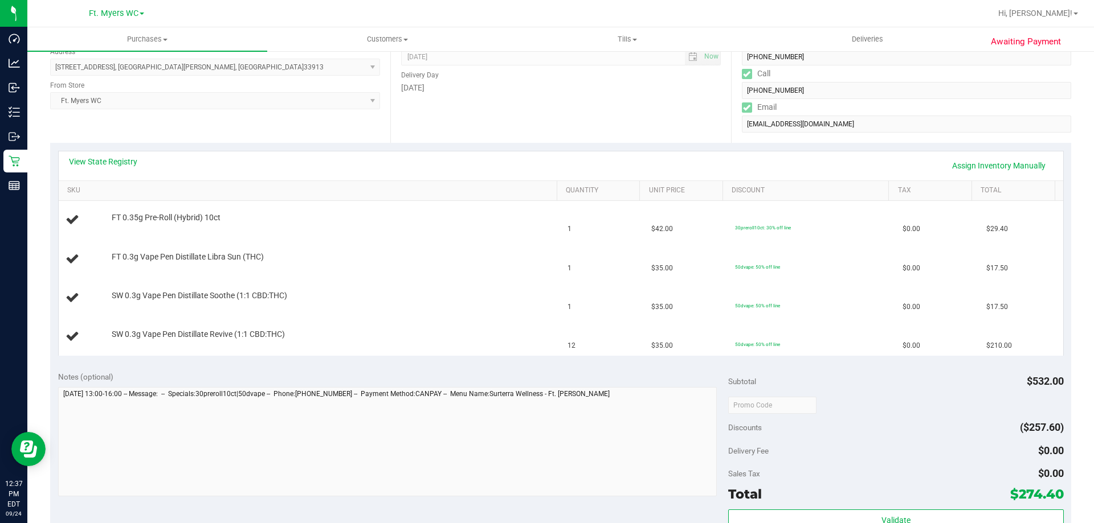
scroll to position [165, 0]
click at [201, 140] on div "Location Delivery Address 10921 Clarendon St , Fort Myers , FL 33913 Select add…" at bounding box center [220, 72] width 340 height 140
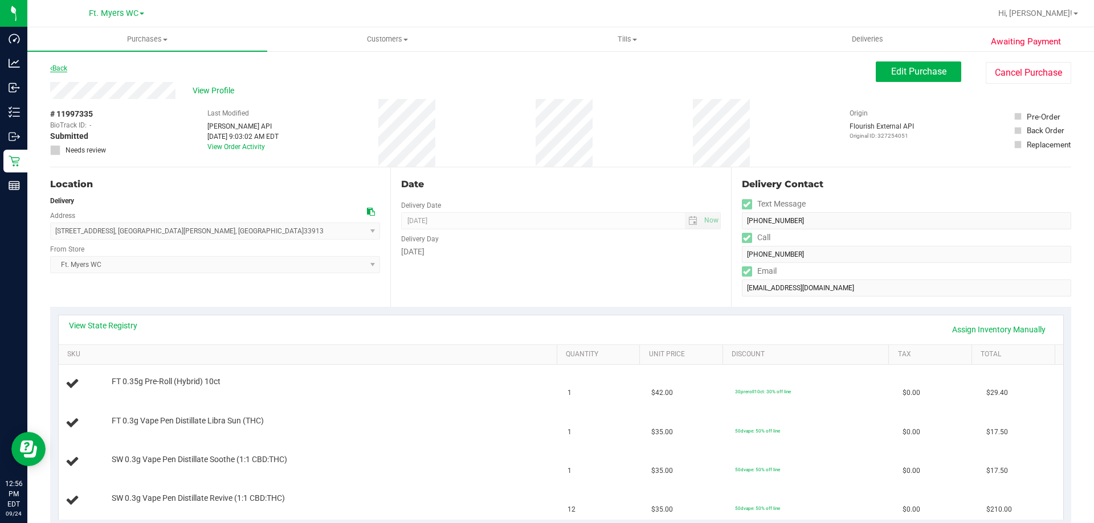
click at [60, 65] on link "Back" at bounding box center [58, 68] width 17 height 8
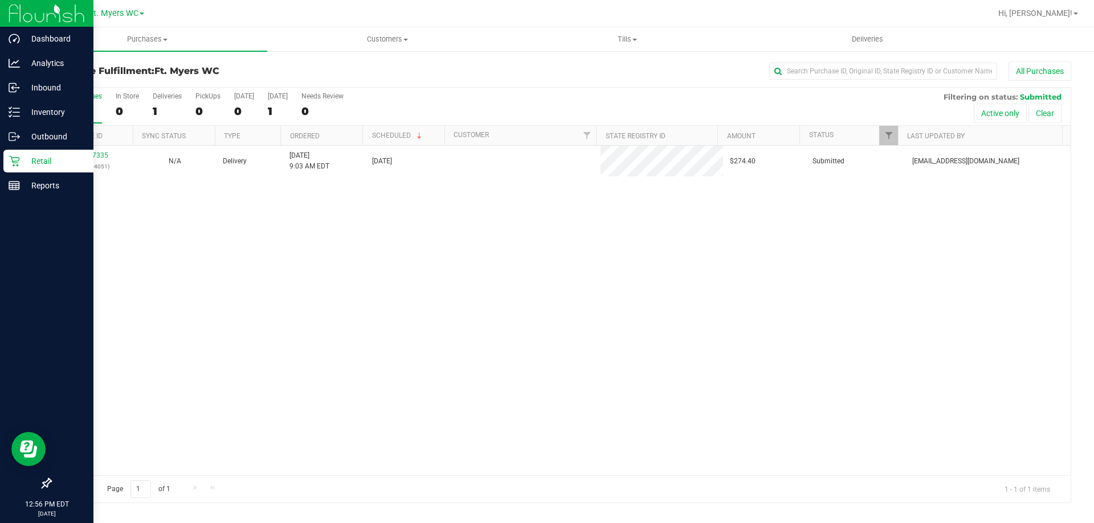
click at [22, 154] on div "Retail" at bounding box center [48, 161] width 90 height 23
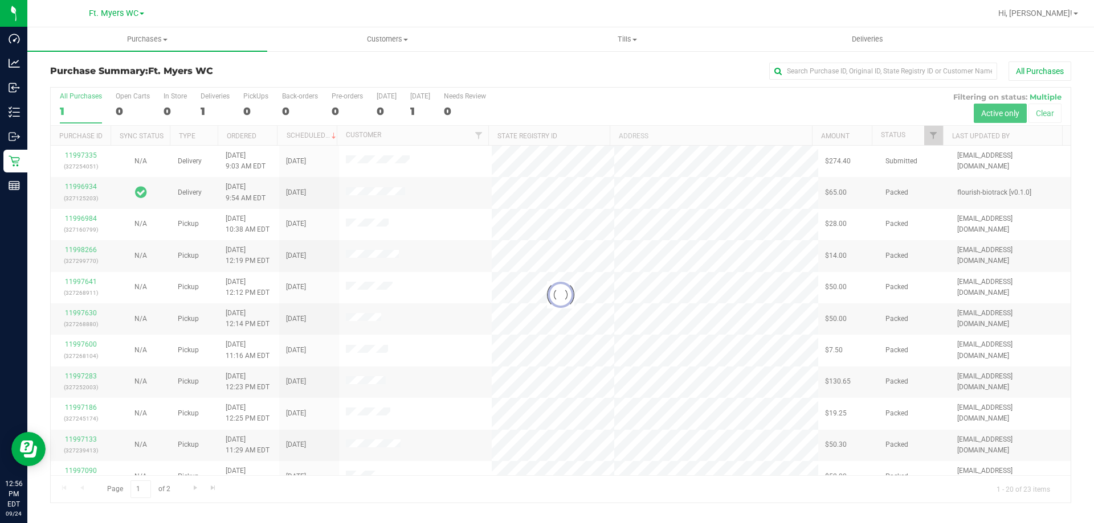
click at [247, 110] on div at bounding box center [561, 295] width 1020 height 415
click at [252, 107] on div at bounding box center [561, 295] width 1020 height 415
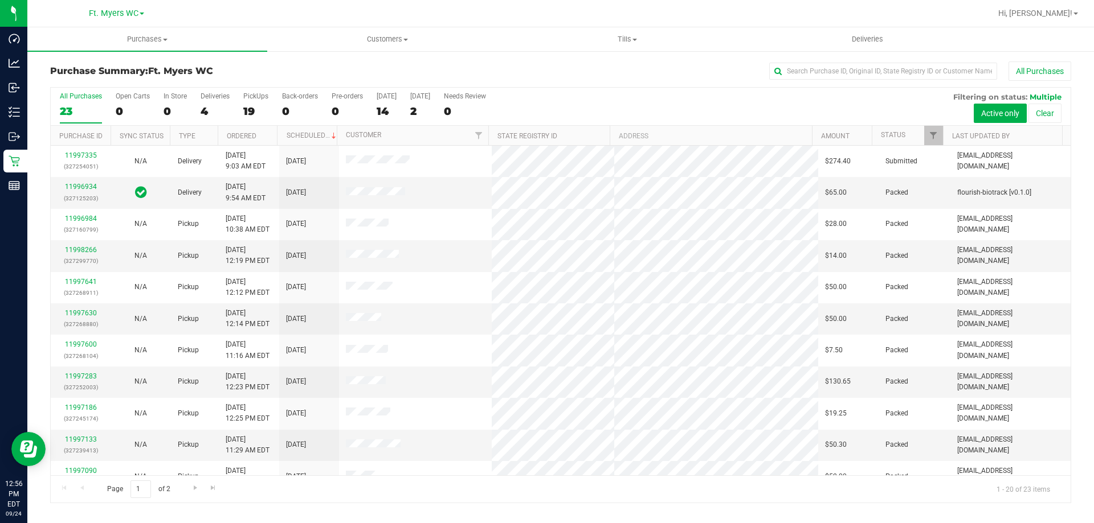
click at [194, 108] on div "All Purchases 23 Open Carts 0 In Store 0 Deliveries 4 PickUps 19 Back-orders 0 …" at bounding box center [561, 107] width 1020 height 38
click at [211, 105] on div "4" at bounding box center [215, 111] width 29 height 13
click at [0, 0] on input "Deliveries 4" at bounding box center [0, 0] width 0 height 0
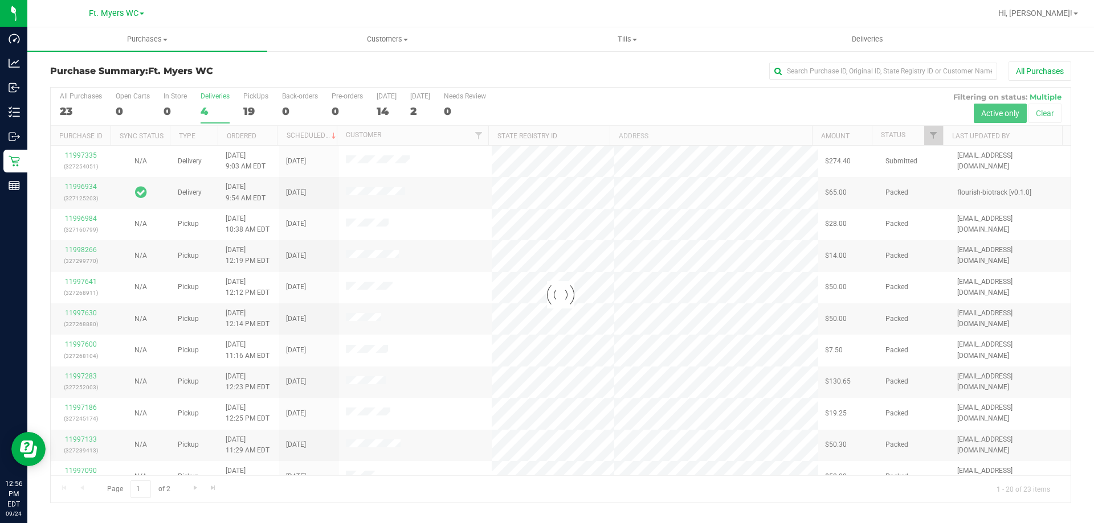
click at [231, 75] on h3 "Purchase Summary: Ft. Myers WC" at bounding box center [220, 71] width 340 height 10
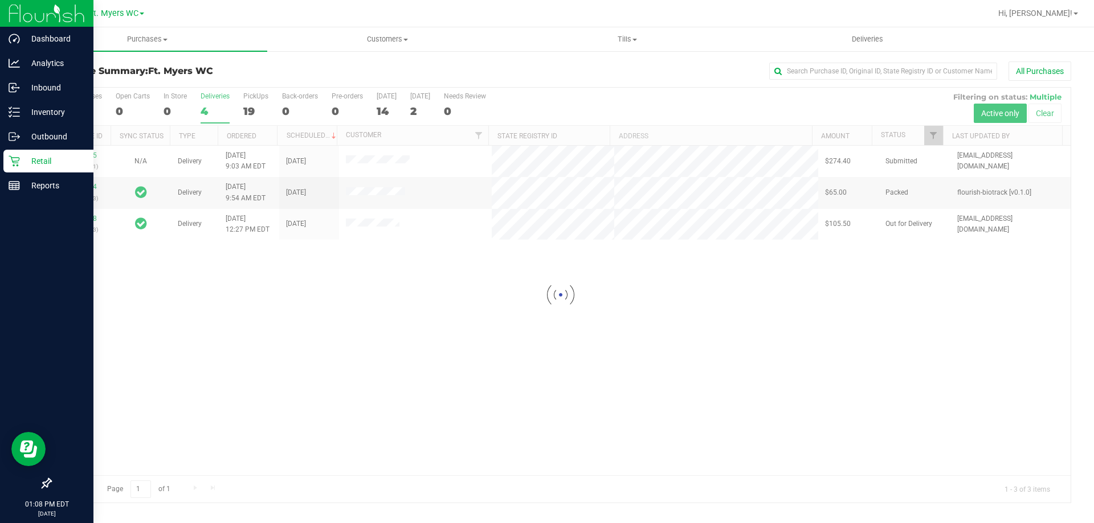
click at [26, 157] on p "Retail" at bounding box center [54, 161] width 68 height 14
click at [31, 156] on p "Retail" at bounding box center [54, 161] width 68 height 14
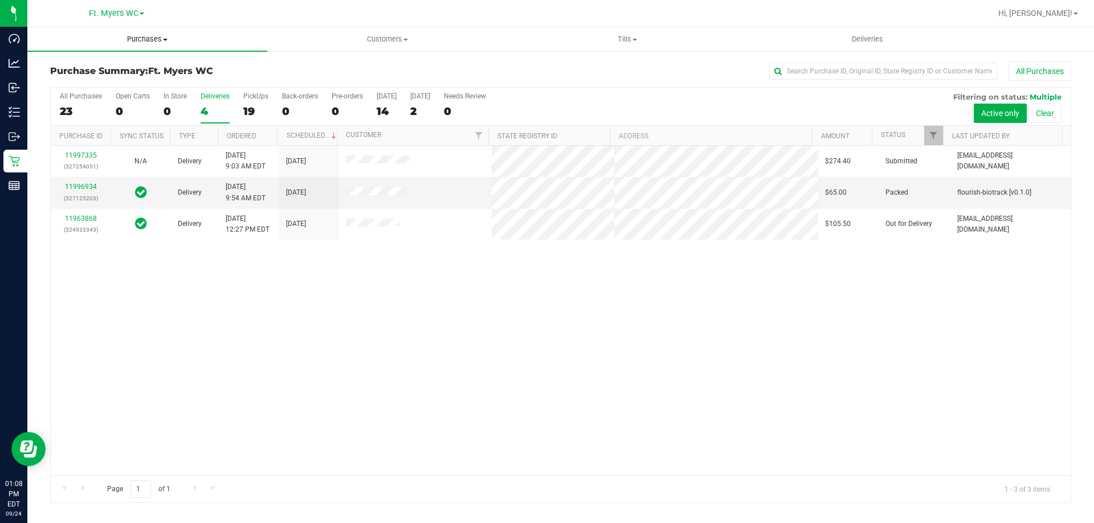
click at [187, 42] on span "Purchases" at bounding box center [147, 39] width 240 height 10
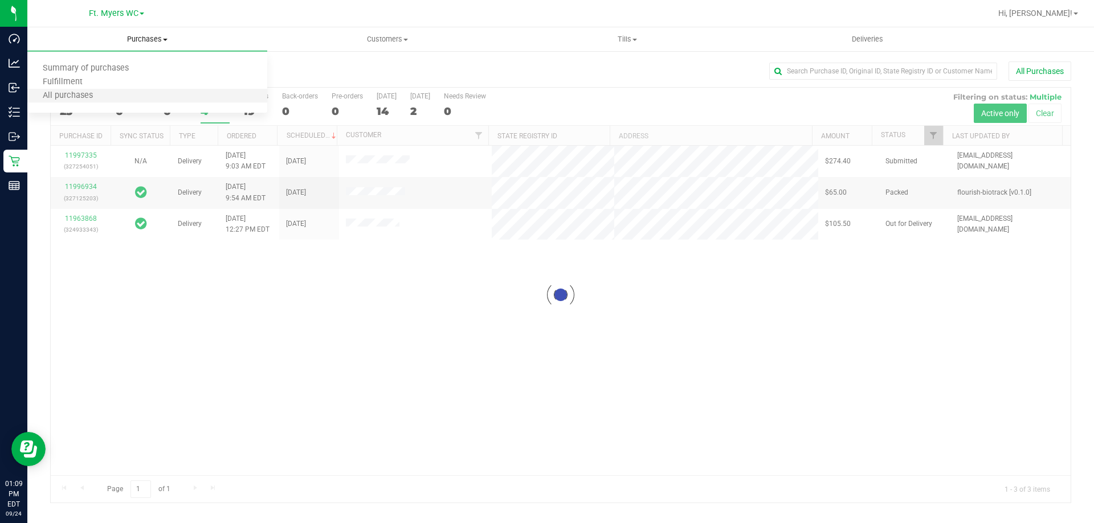
click at [126, 89] on li "All purchases" at bounding box center [147, 96] width 240 height 14
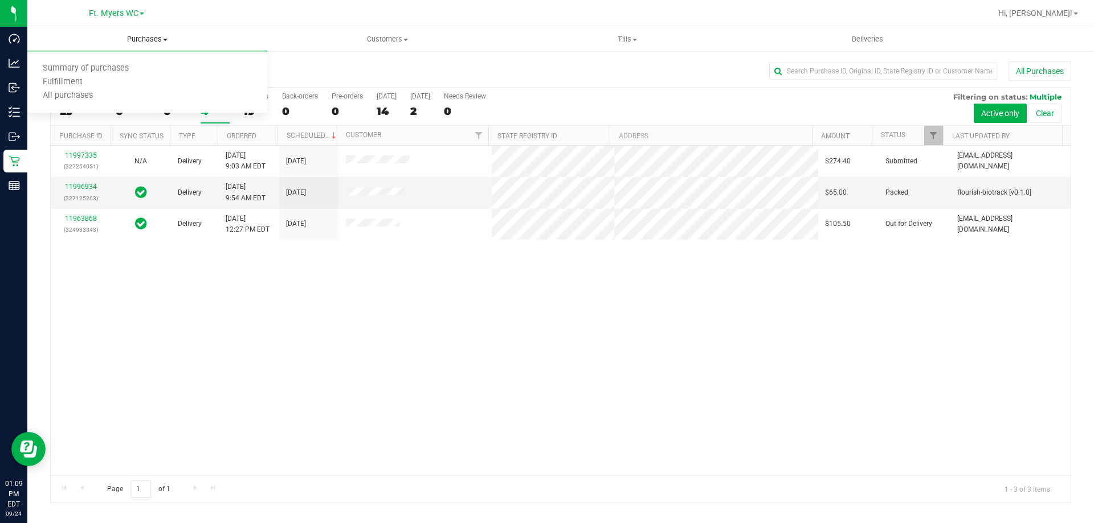
click at [143, 39] on span "Purchases" at bounding box center [147, 39] width 240 height 10
click at [144, 27] on nav "Ft. Myers WC Hi, Monty!" at bounding box center [560, 13] width 1066 height 27
click at [144, 30] on uib-tab-heading "Purchases Summary of purchases Fulfillment All purchases" at bounding box center [147, 39] width 240 height 24
click at [141, 36] on span "Purchases" at bounding box center [147, 39] width 240 height 10
click at [133, 44] on uib-tab-heading "Purchases Summary of purchases Fulfillment All purchases" at bounding box center [147, 39] width 240 height 24
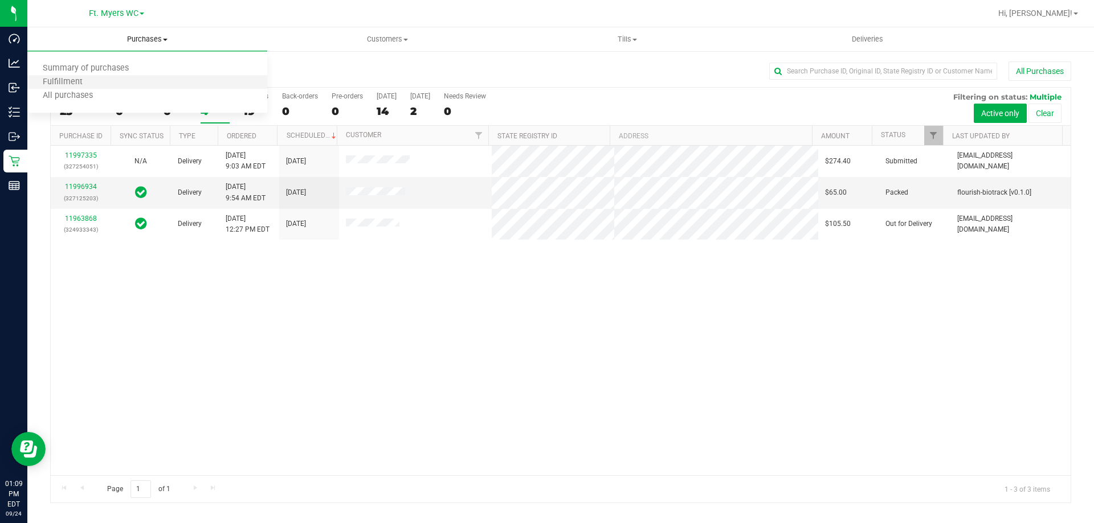
click at [104, 80] on li "Fulfillment" at bounding box center [147, 83] width 240 height 14
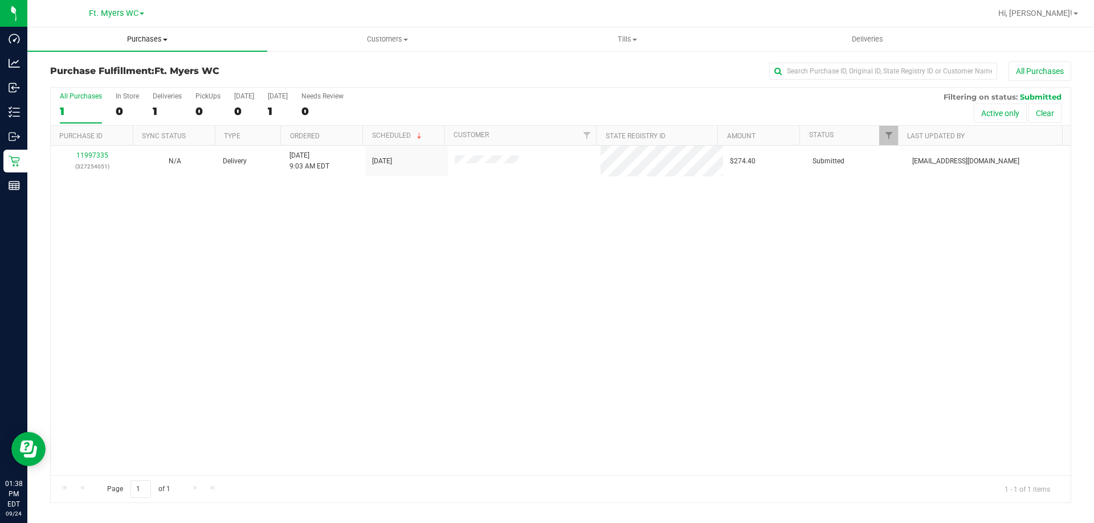
click at [164, 43] on span "Purchases" at bounding box center [147, 39] width 240 height 10
click at [158, 83] on li "Fulfillment" at bounding box center [147, 83] width 240 height 14
click at [158, 114] on div "1" at bounding box center [167, 111] width 29 height 13
click at [0, 0] on input "Deliveries 1" at bounding box center [0, 0] width 0 height 0
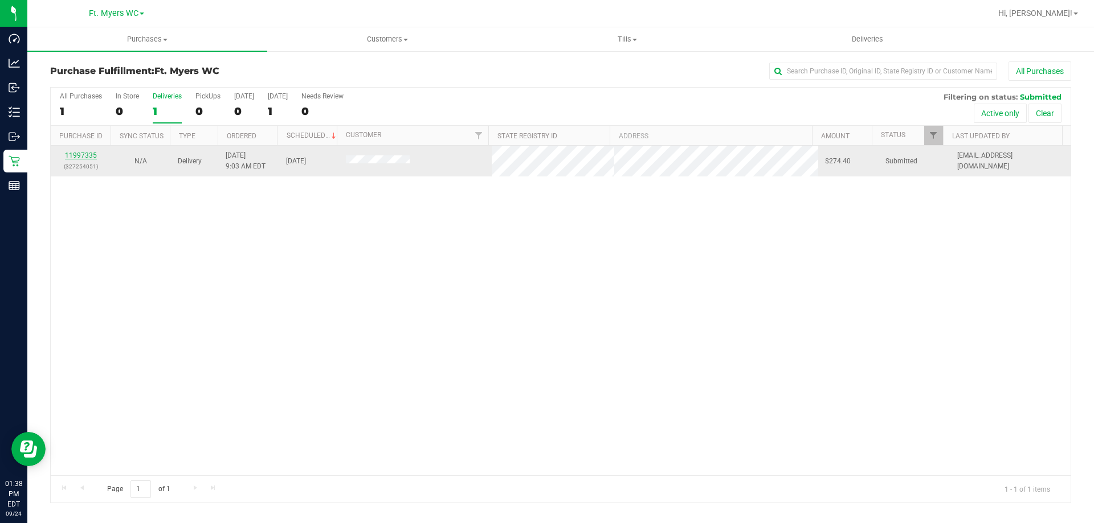
click at [89, 156] on link "11997335" at bounding box center [81, 156] width 32 height 8
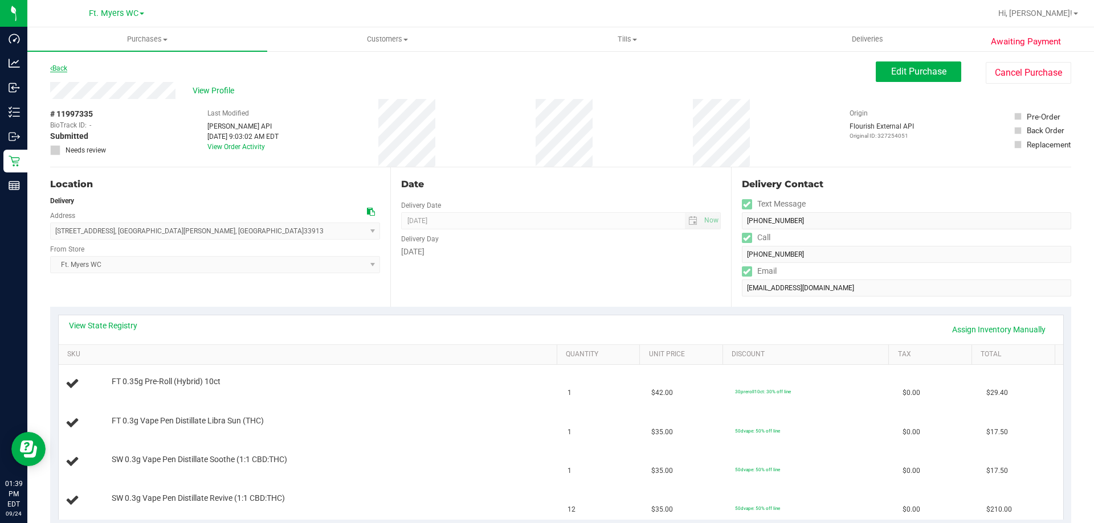
click at [62, 67] on link "Back" at bounding box center [58, 68] width 17 height 8
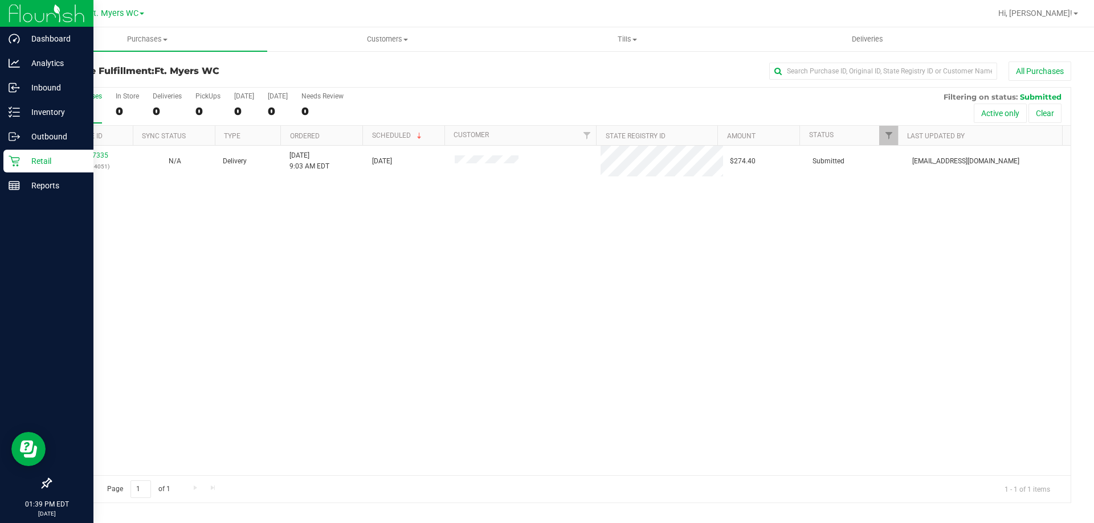
click at [21, 158] on p "Retail" at bounding box center [54, 161] width 68 height 14
